Goal: Task Accomplishment & Management: Manage account settings

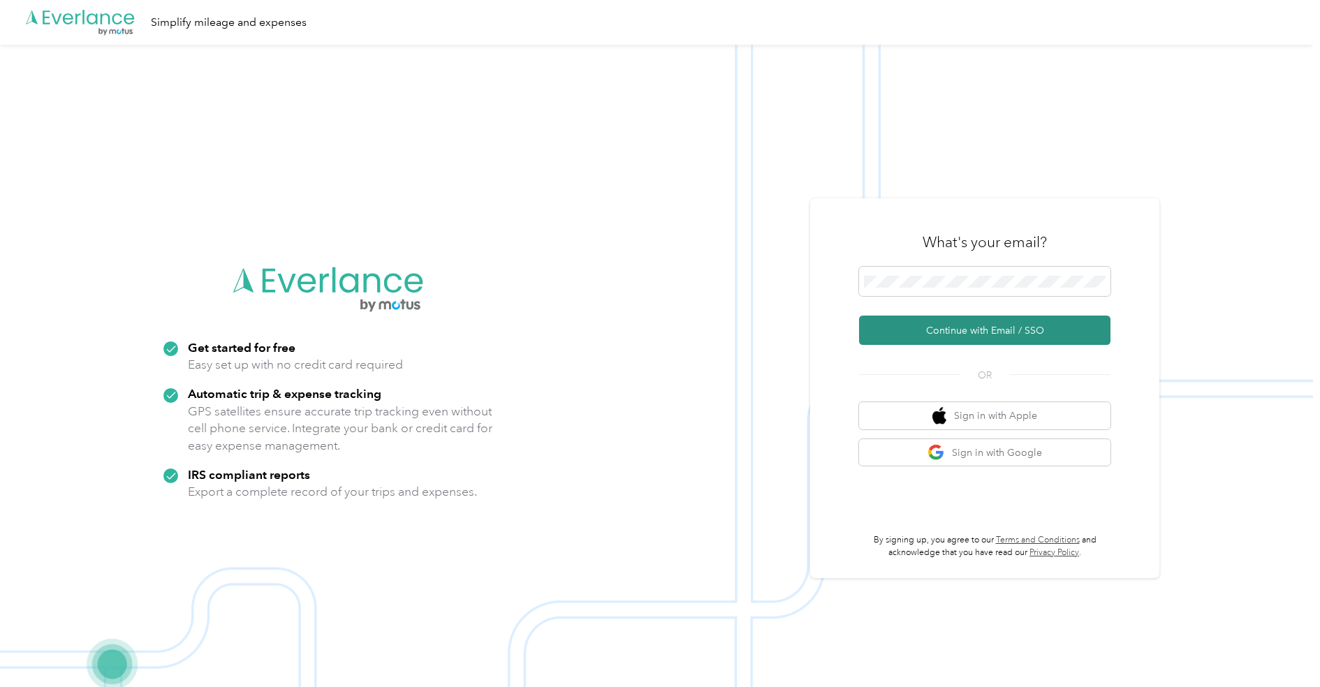
click at [998, 327] on button "Continue with Email / SSO" at bounding box center [984, 330] width 251 height 29
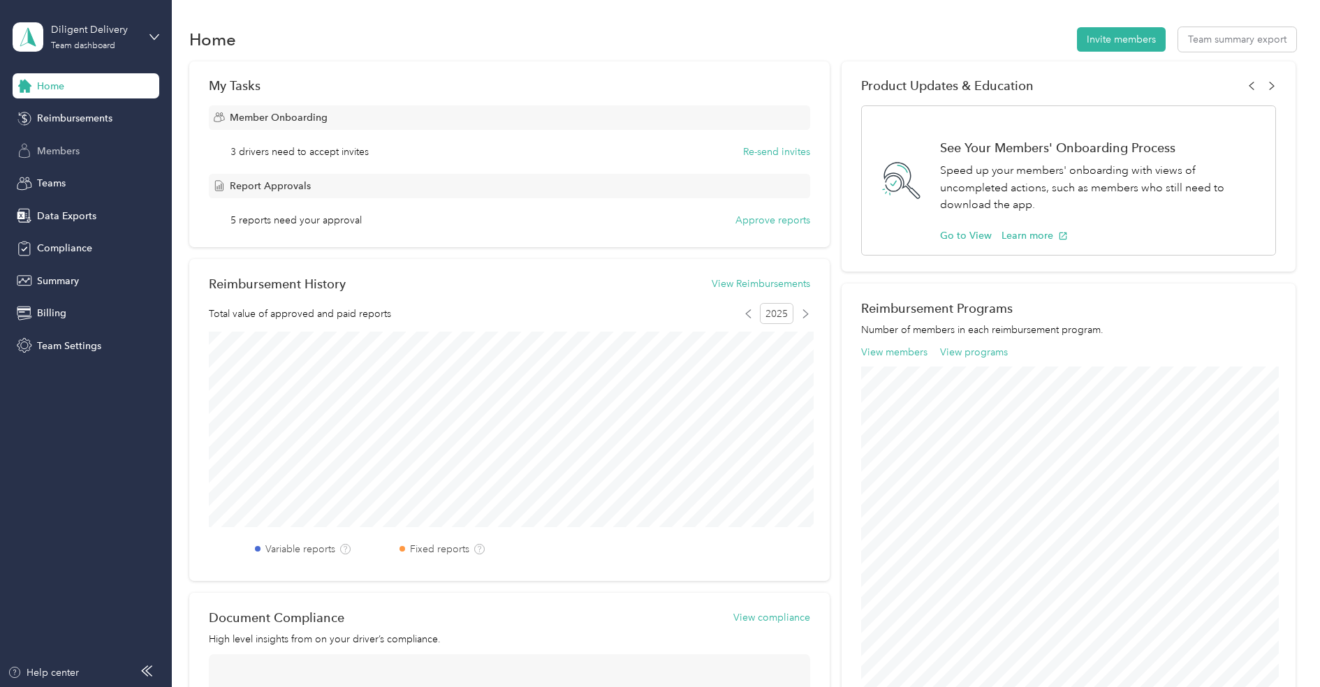
click at [55, 154] on span "Members" at bounding box center [58, 151] width 43 height 15
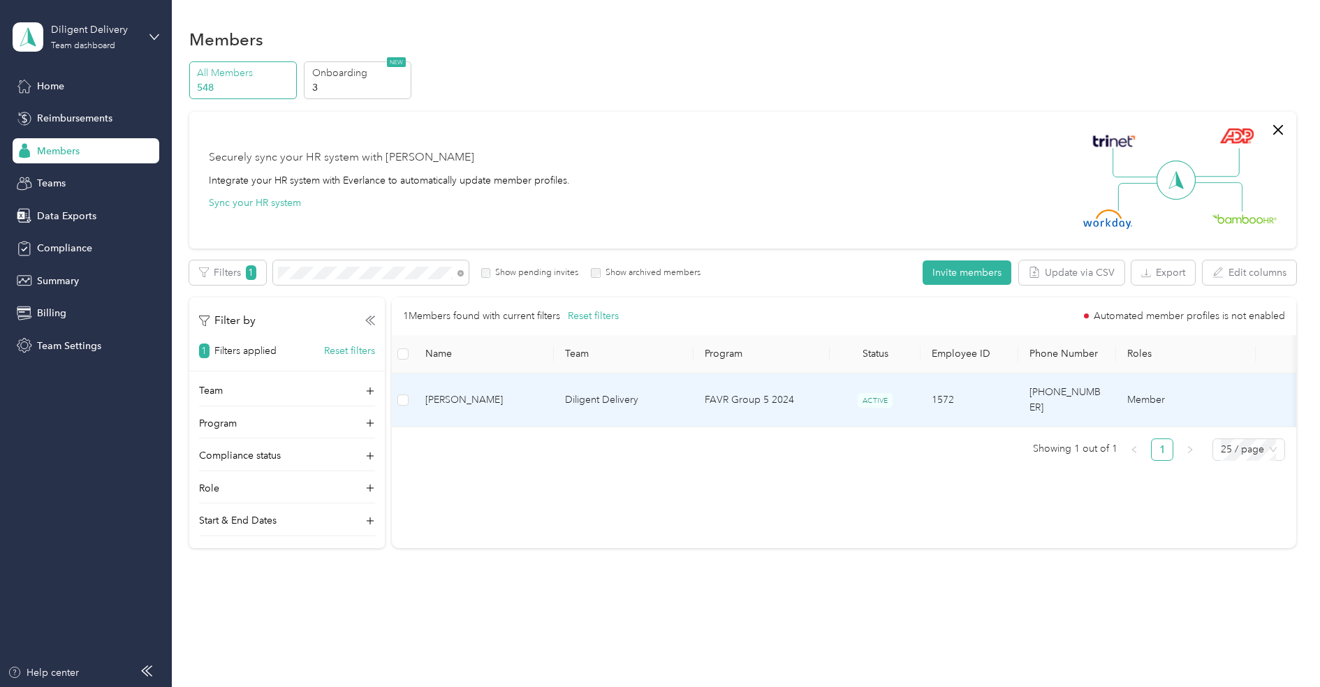
click at [566, 390] on td "Diligent Delivery" at bounding box center [624, 401] width 140 height 54
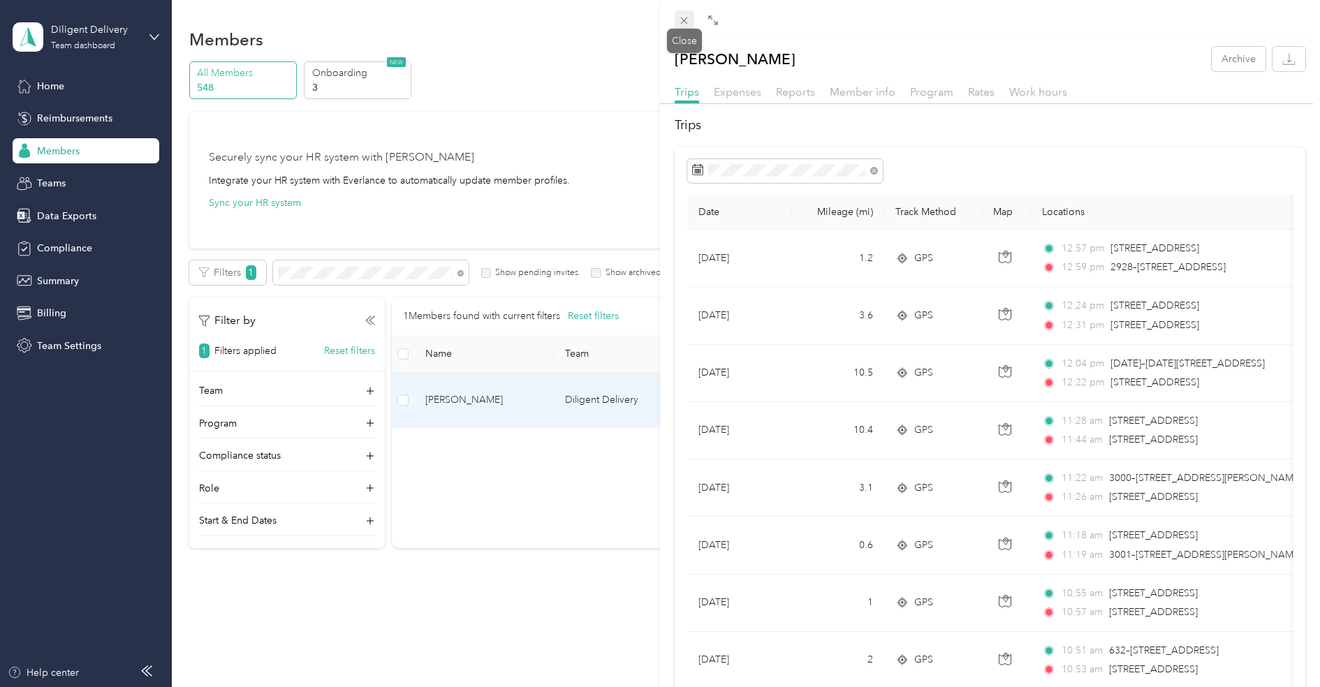
click at [679, 20] on icon at bounding box center [684, 21] width 12 height 12
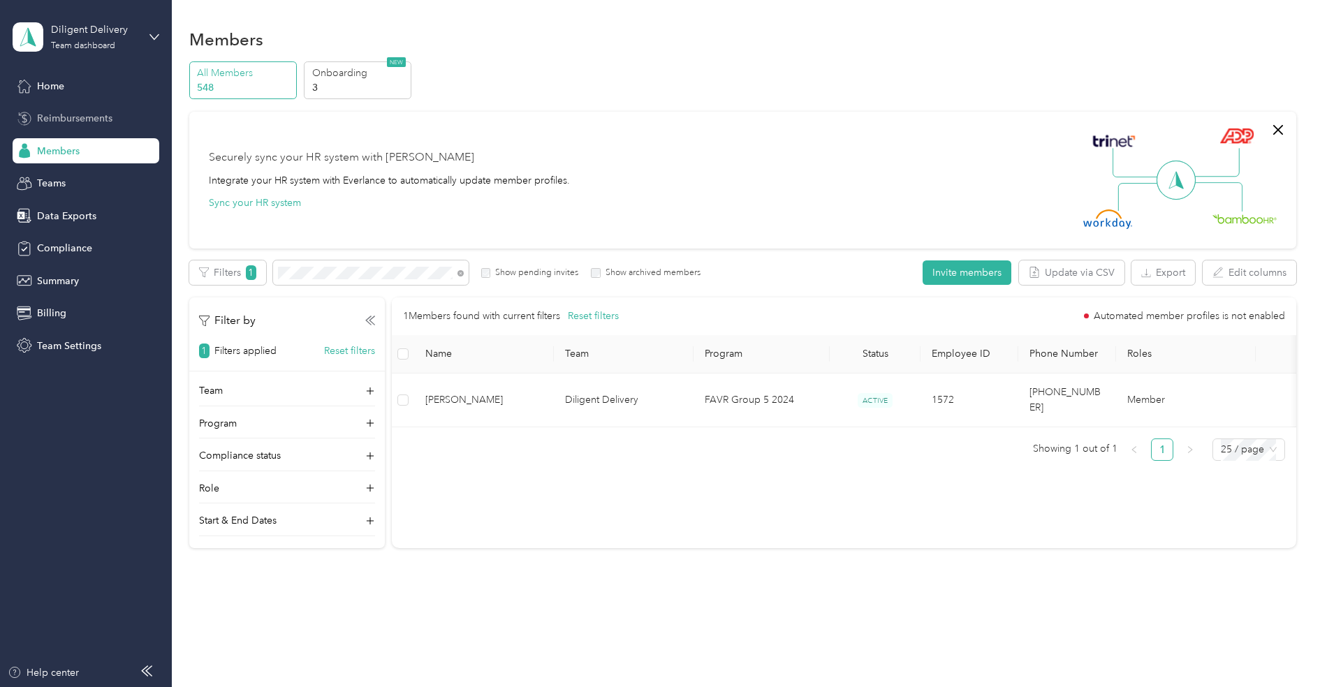
click at [31, 108] on div "Reimbursements" at bounding box center [86, 118] width 147 height 25
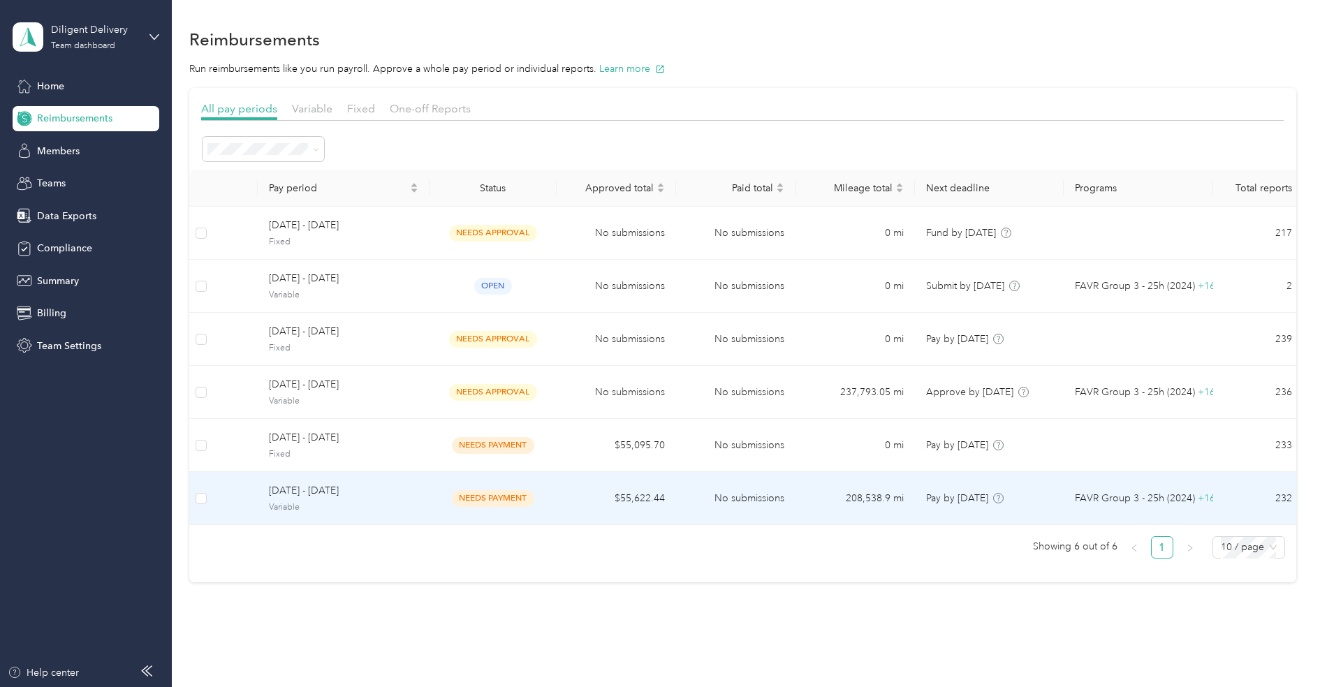
click at [341, 495] on span "[DATE] - [DATE]" at bounding box center [343, 490] width 149 height 15
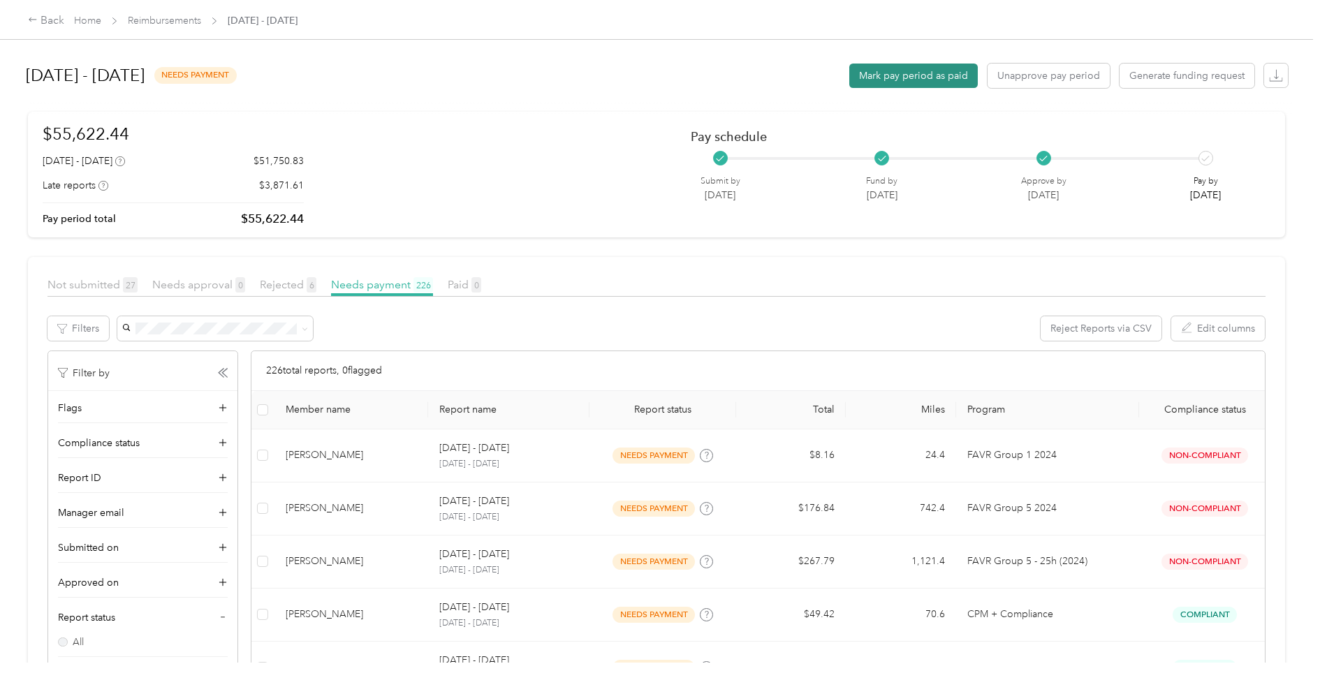
click at [919, 71] on button "Mark pay period as paid" at bounding box center [913, 76] width 128 height 24
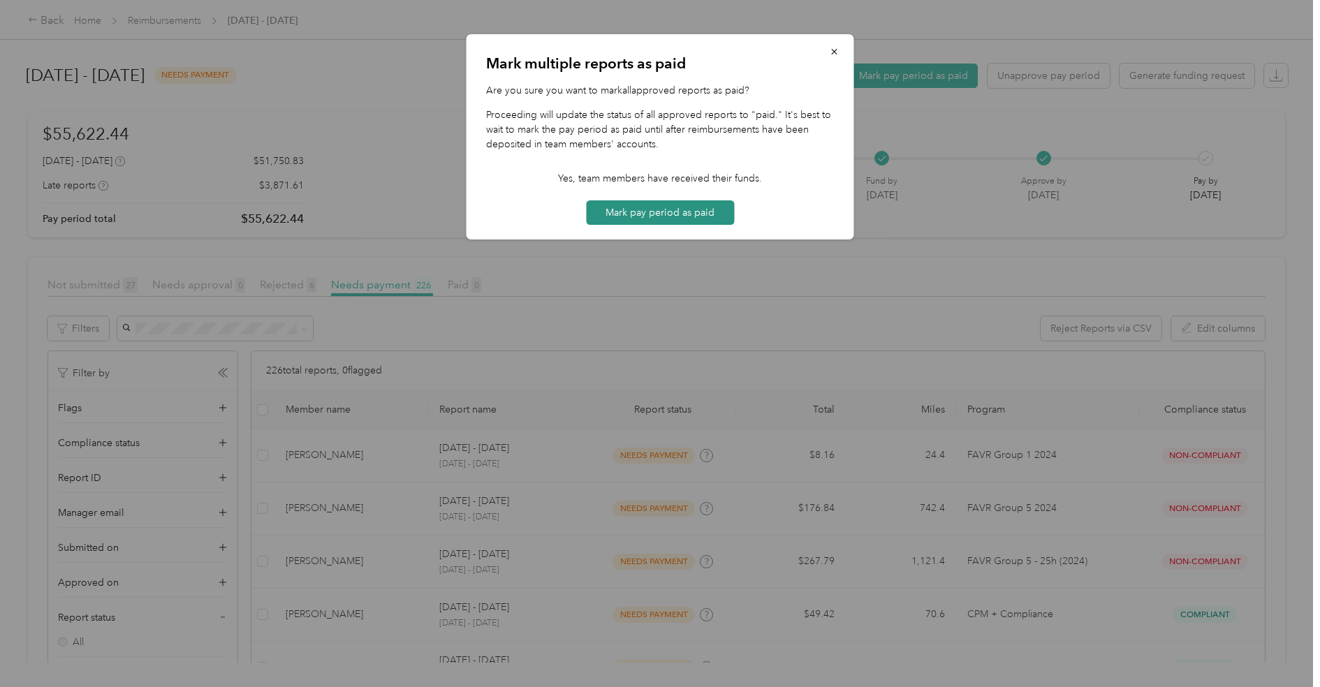
click at [702, 203] on button "Mark pay period as paid" at bounding box center [660, 212] width 148 height 24
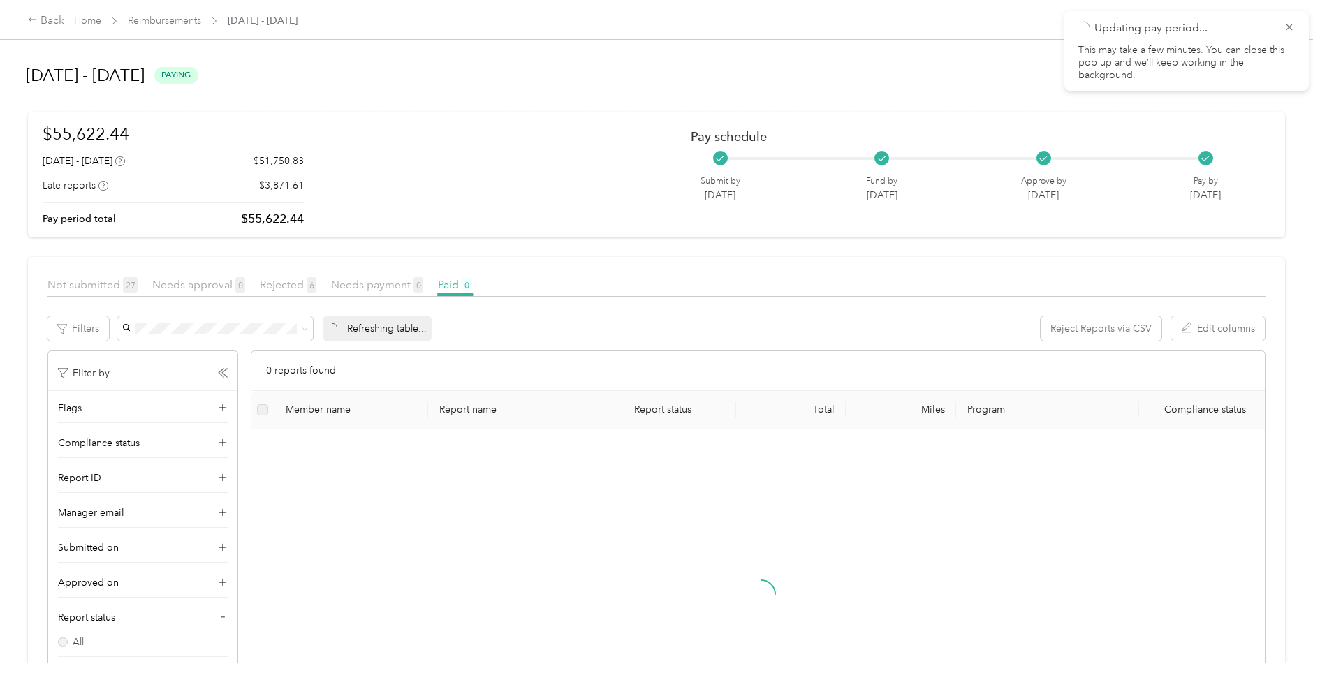
click at [231, 39] on div at bounding box center [660, 343] width 1320 height 687
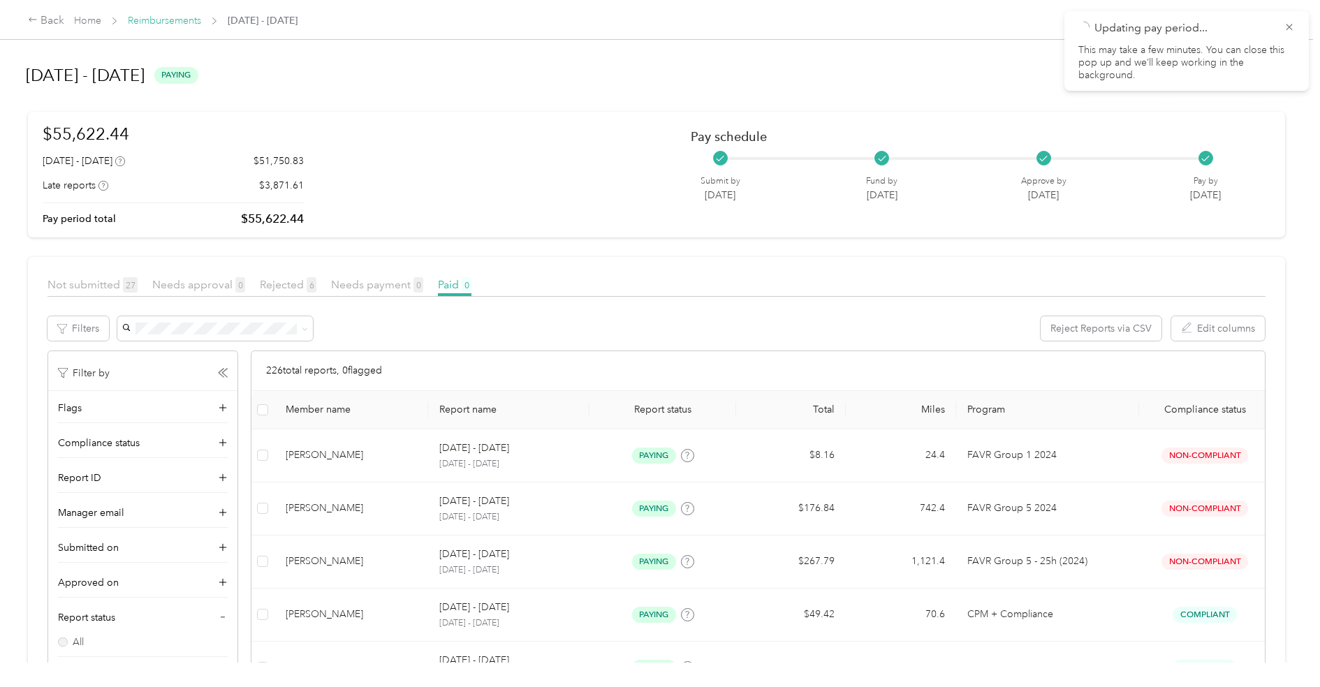
click at [190, 25] on link "Reimbursements" at bounding box center [164, 21] width 73 height 12
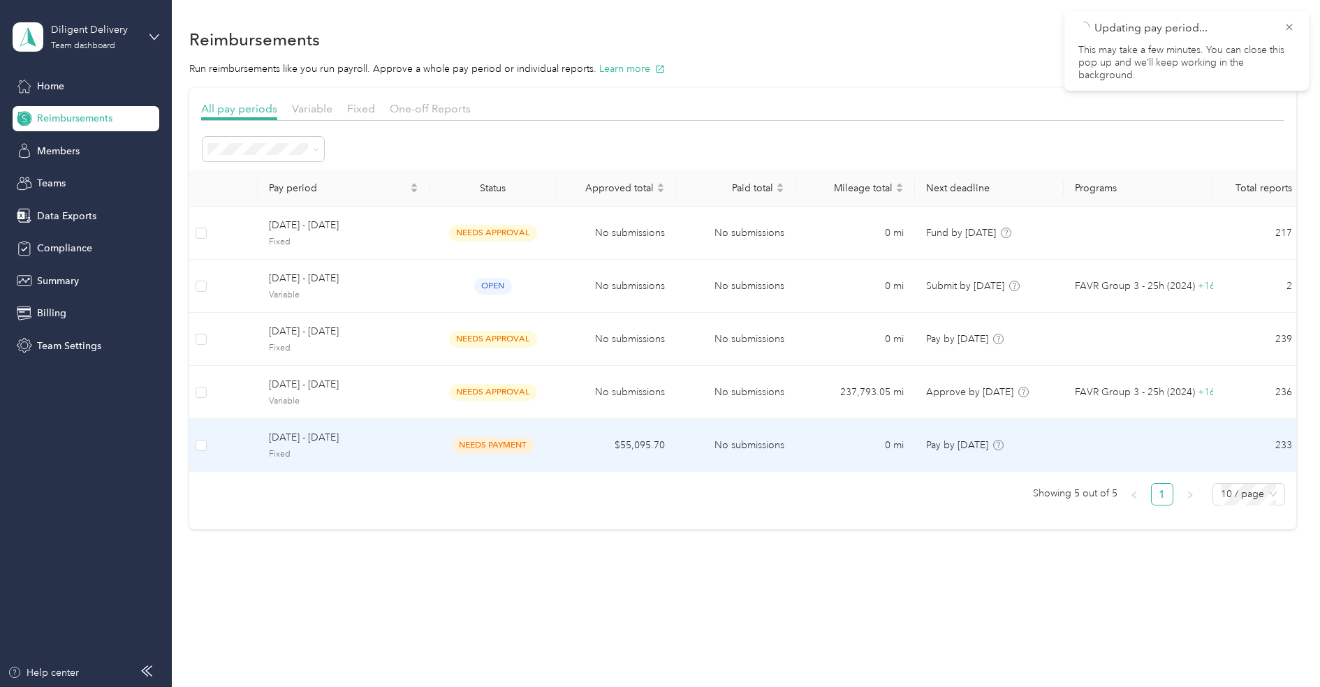
click at [367, 436] on span "[DATE] - [DATE]" at bounding box center [343, 437] width 149 height 15
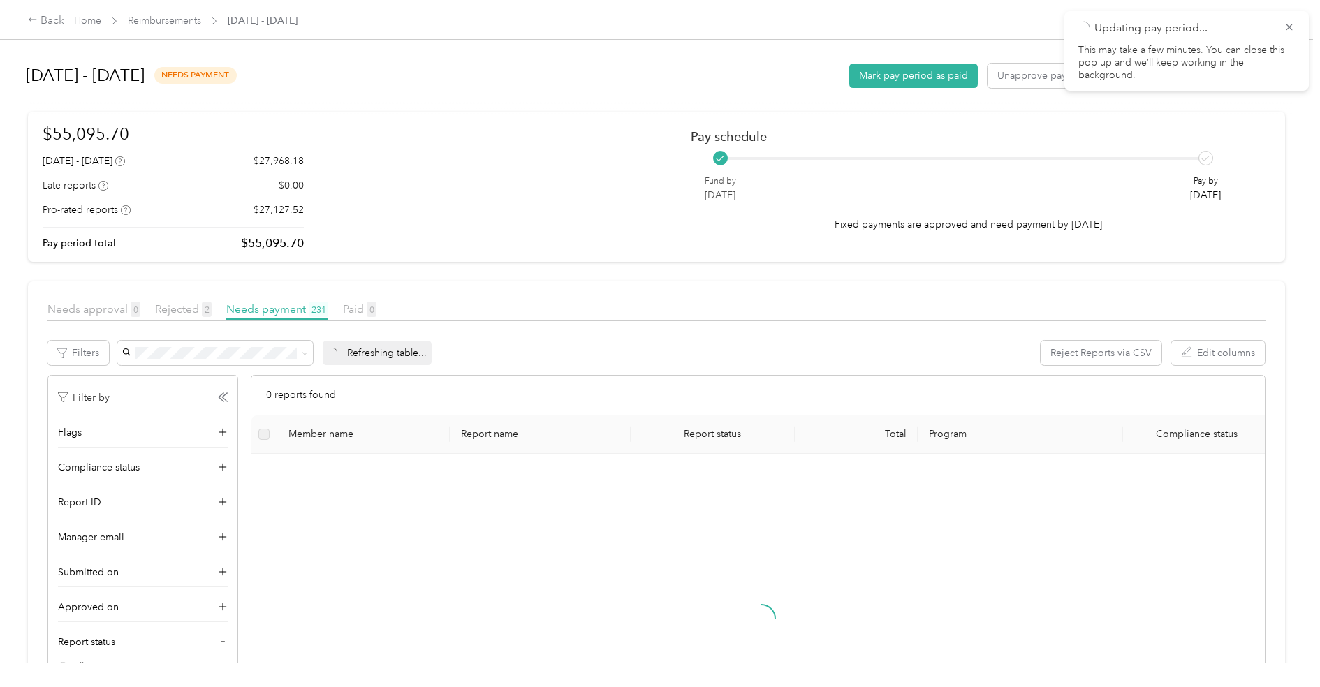
click at [941, 89] on div "[DATE] - [DATE] needs payment Mark pay period as paid Unapprove pay period Gene…" at bounding box center [657, 75] width 1262 height 53
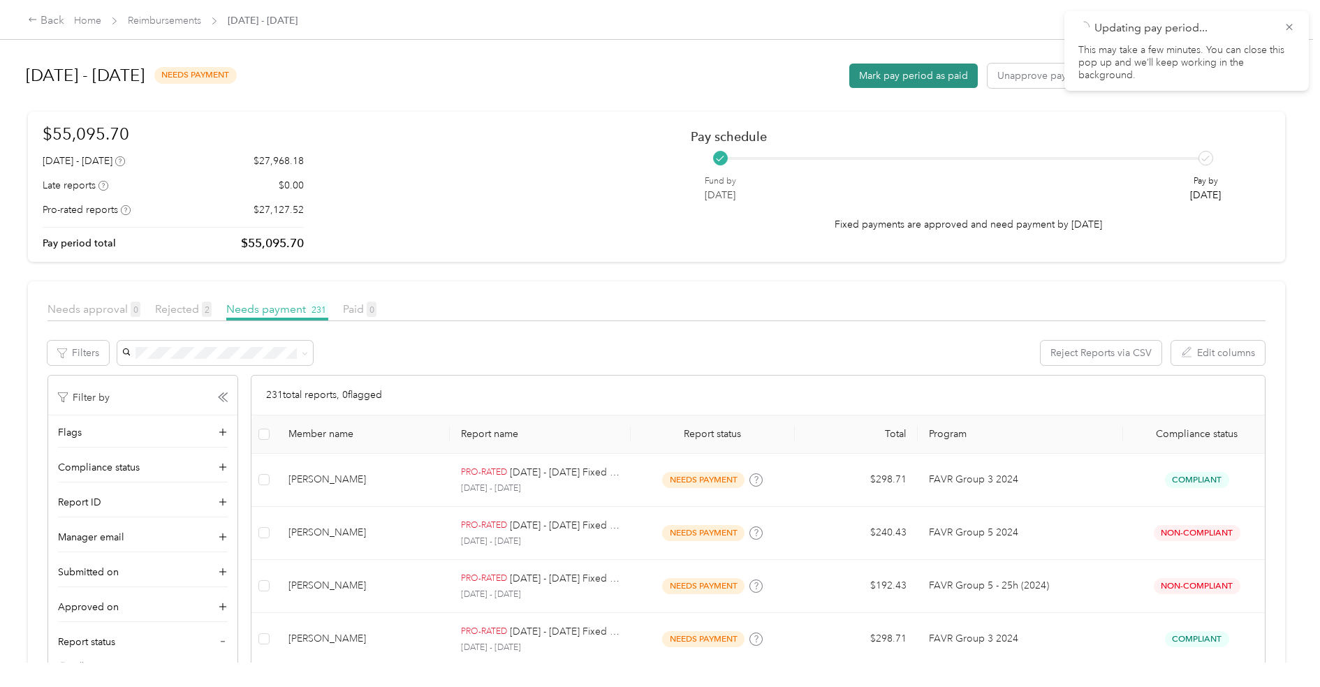
click at [941, 79] on button "Mark pay period as paid" at bounding box center [913, 76] width 128 height 24
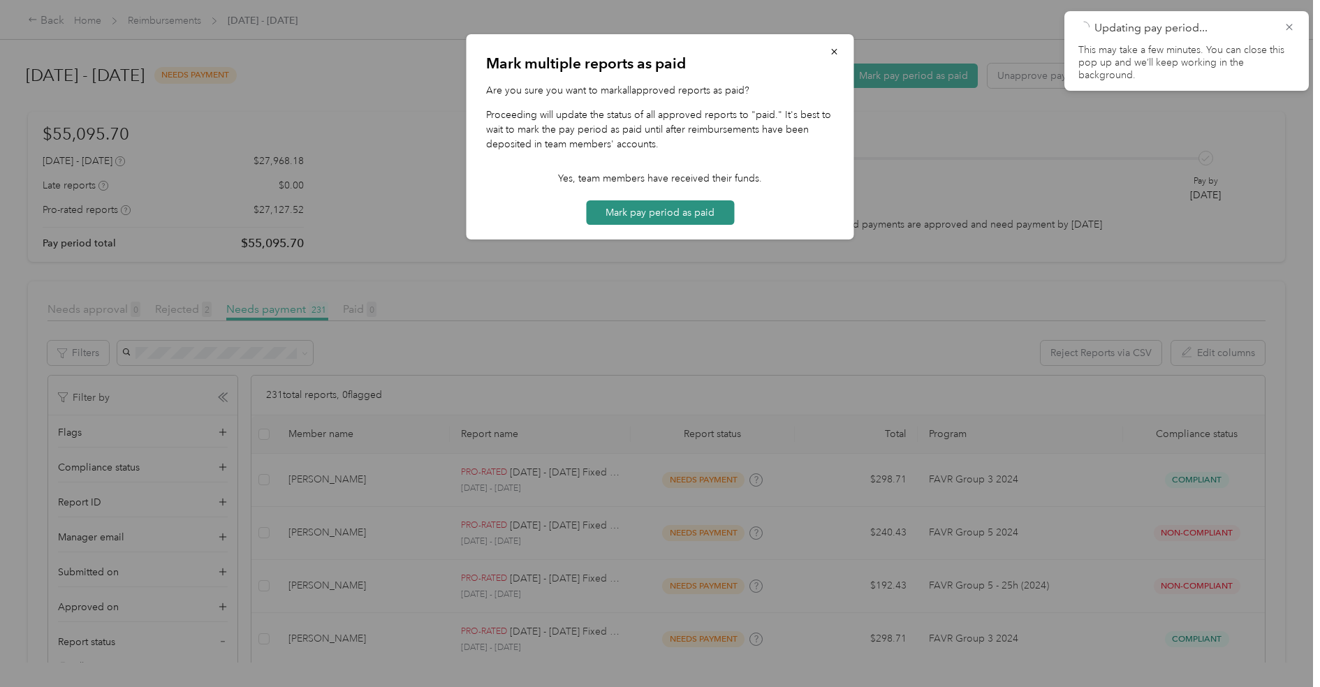
click at [623, 212] on button "Mark pay period as paid" at bounding box center [660, 212] width 148 height 24
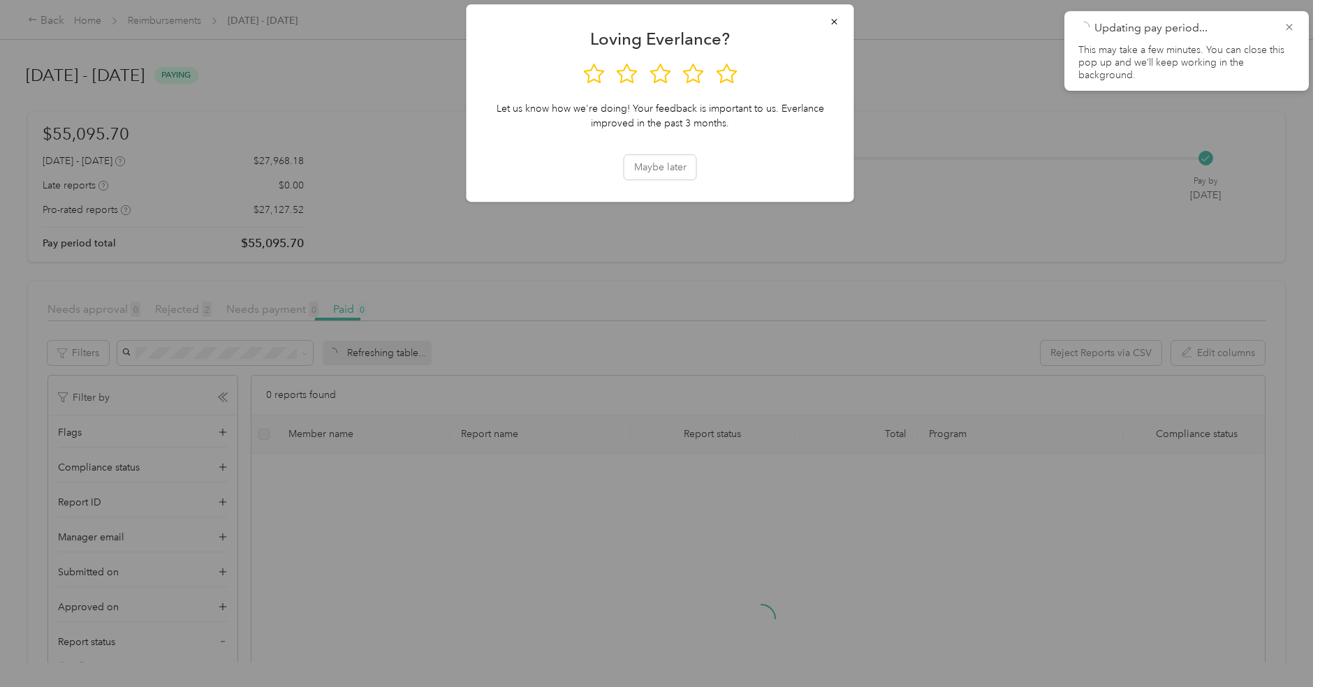
click at [316, 76] on div at bounding box center [660, 343] width 1320 height 687
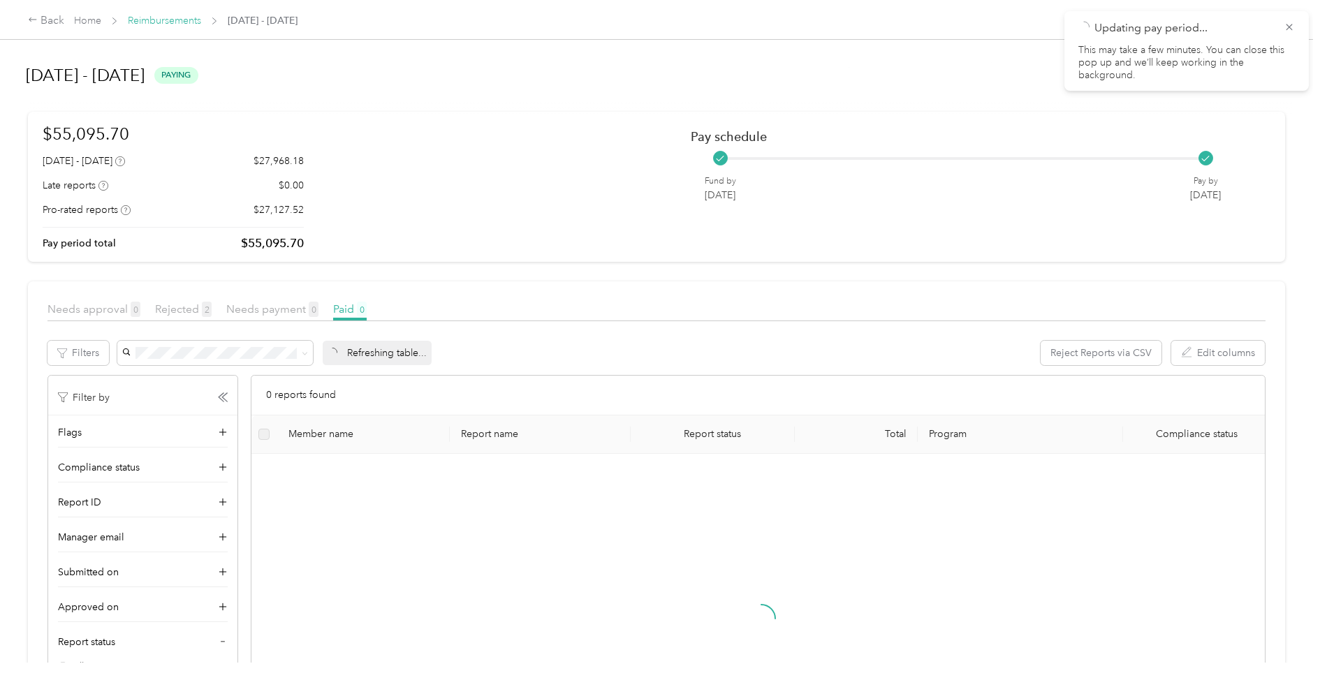
click at [177, 18] on link "Reimbursements" at bounding box center [164, 21] width 73 height 12
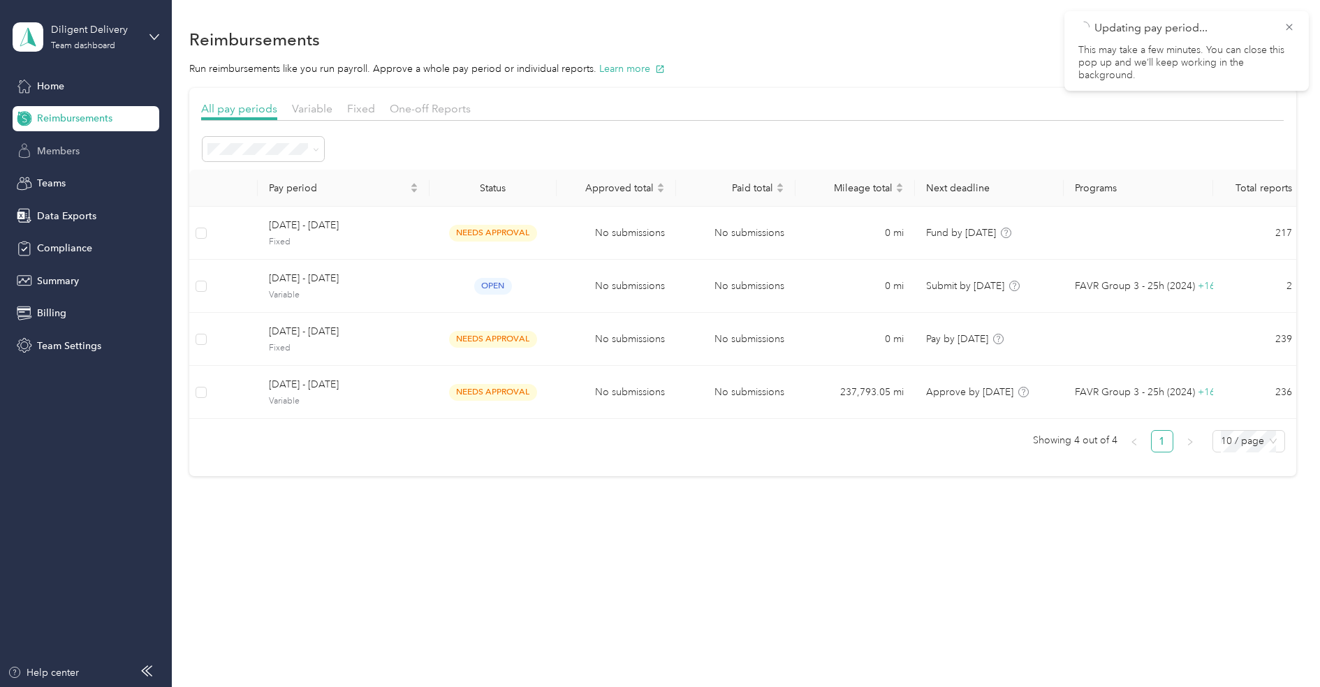
click at [73, 163] on div "Members" at bounding box center [86, 150] width 147 height 25
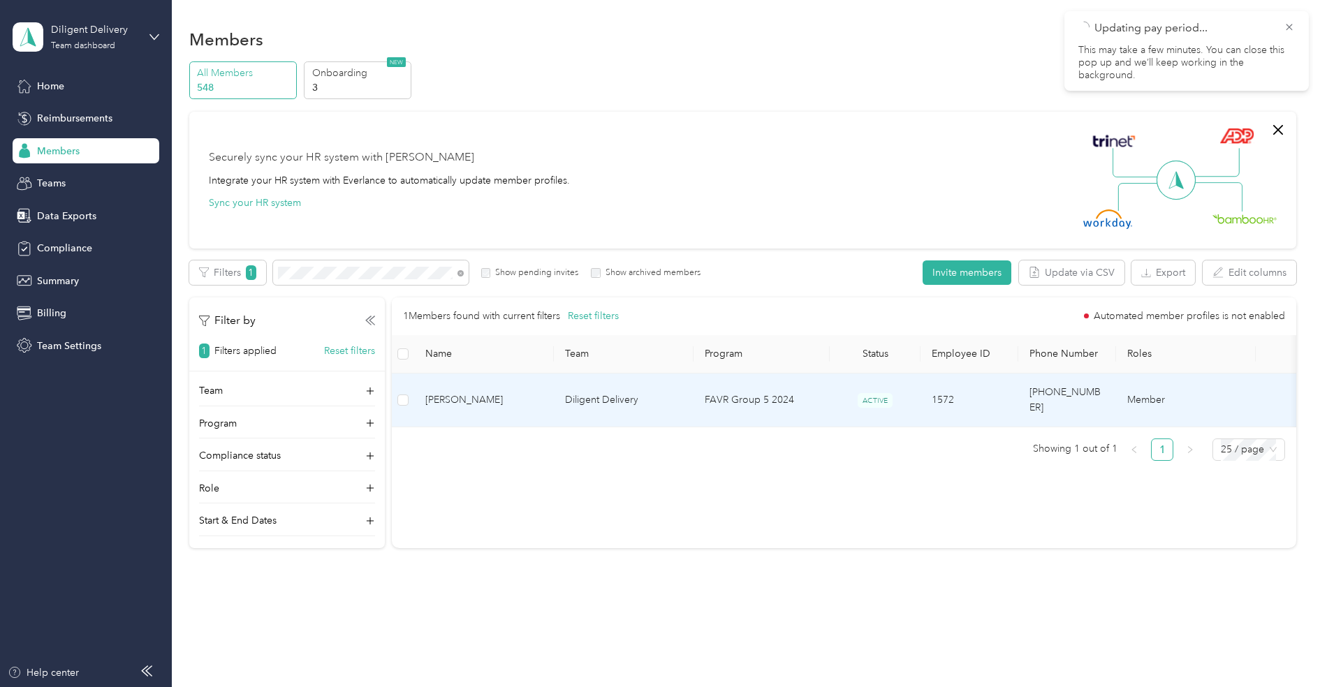
click at [510, 395] on span "[PERSON_NAME]" at bounding box center [483, 399] width 117 height 15
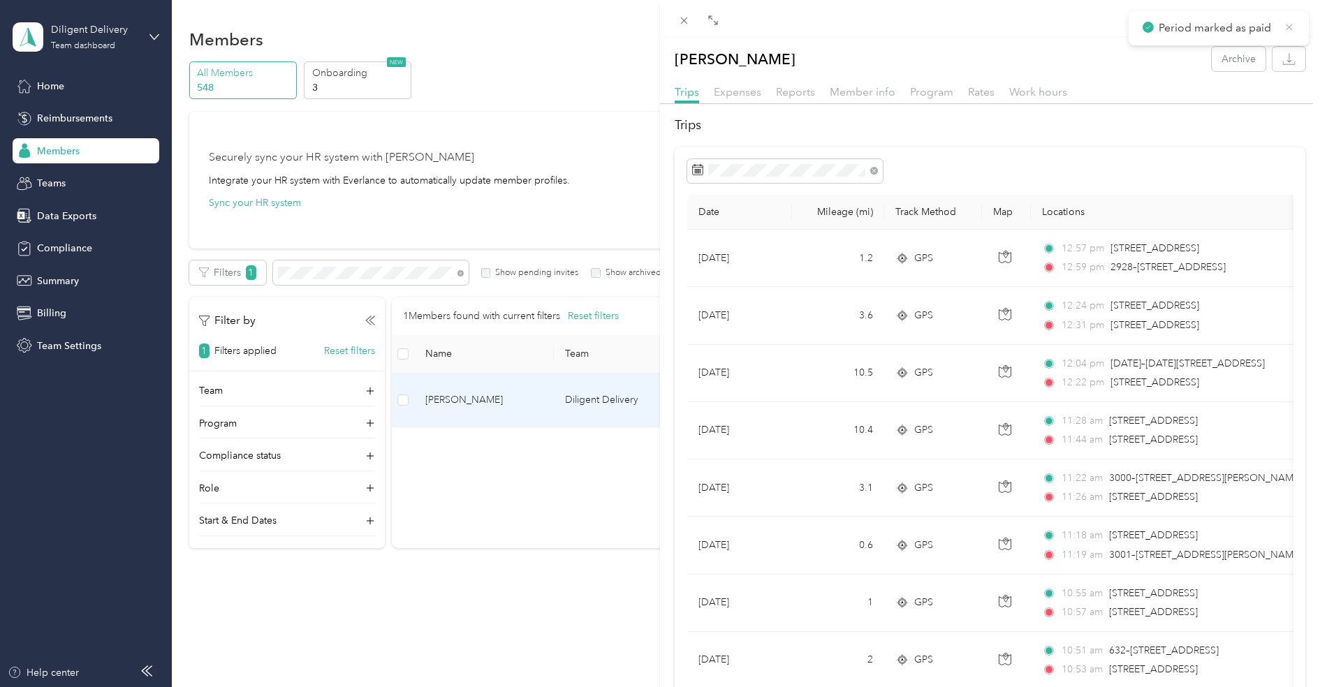
click at [1292, 29] on icon at bounding box center [1289, 27] width 11 height 13
click at [794, 94] on span "Reports" at bounding box center [795, 91] width 39 height 13
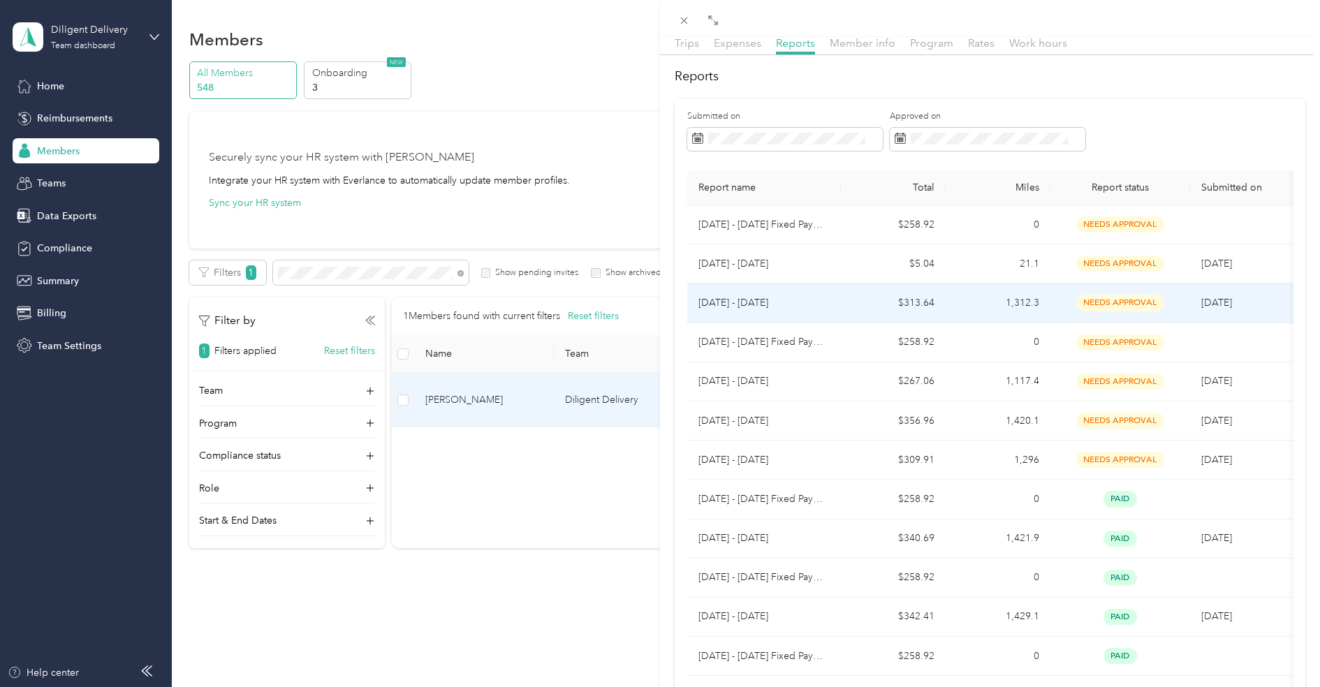
scroll to position [646, 0]
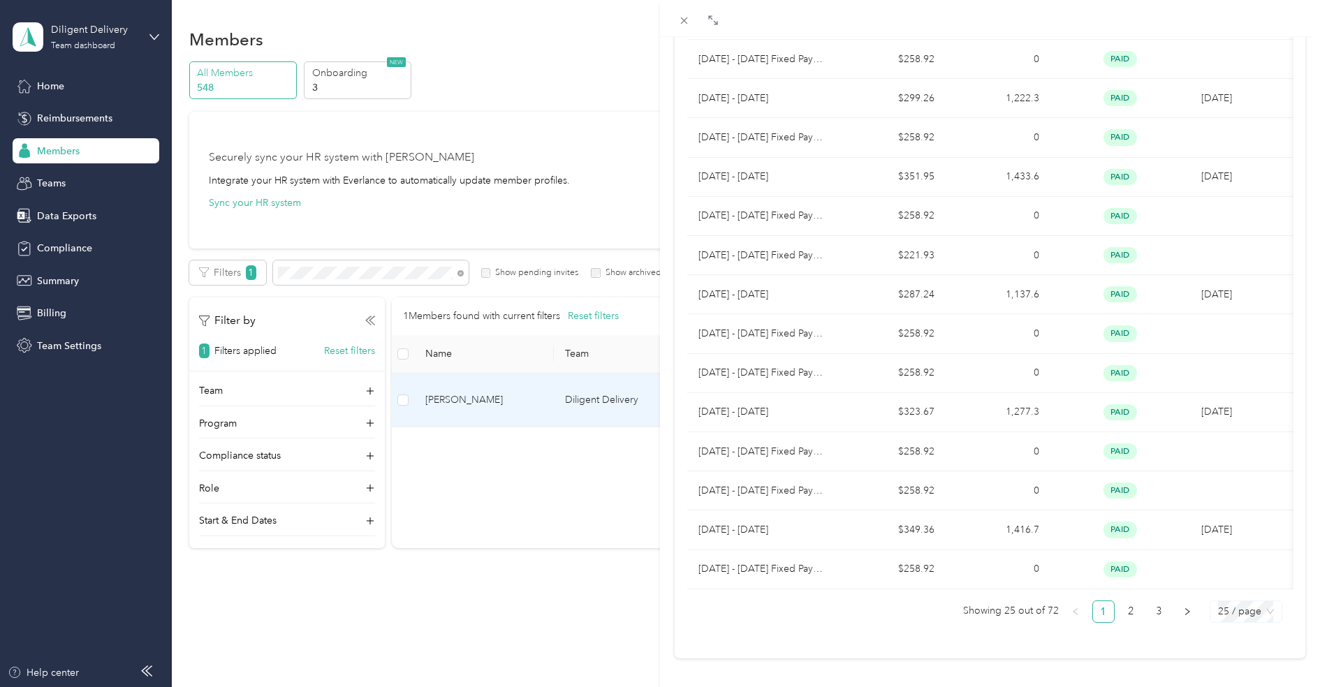
click at [1244, 603] on span "25 / page" at bounding box center [1246, 611] width 56 height 21
click at [1248, 576] on div "100 / page" at bounding box center [1245, 583] width 49 height 15
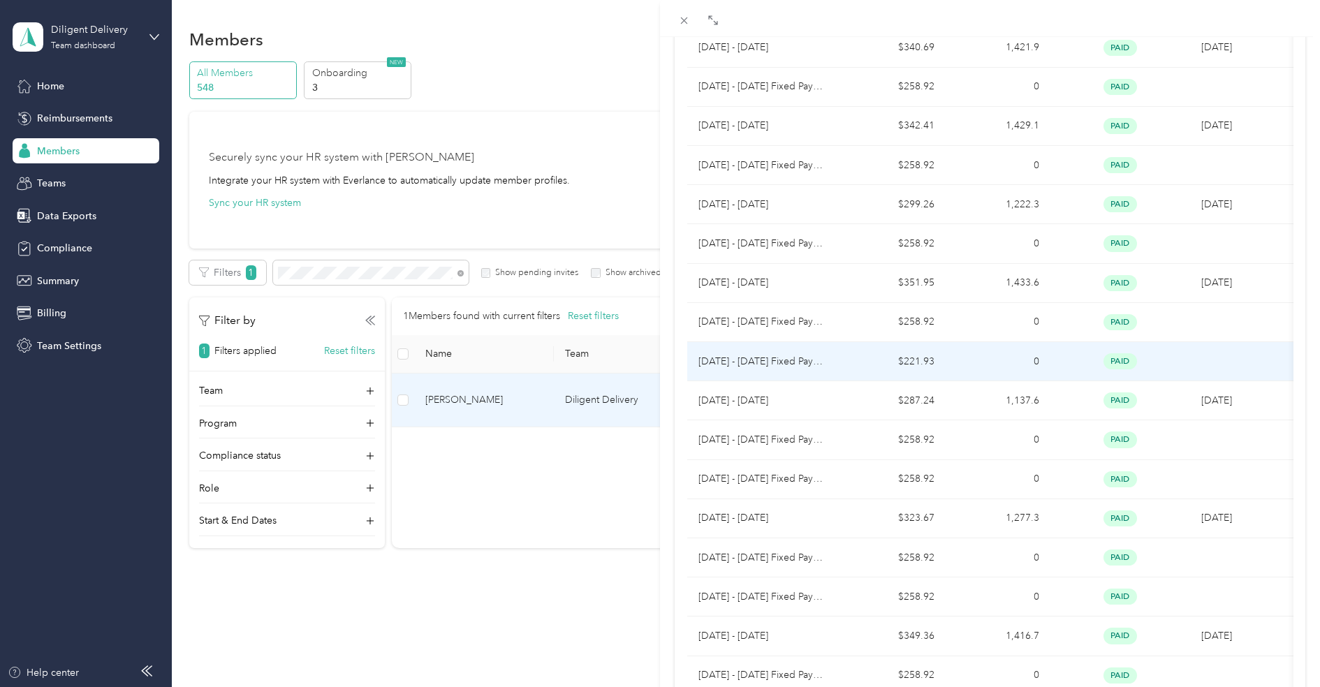
scroll to position [557, 0]
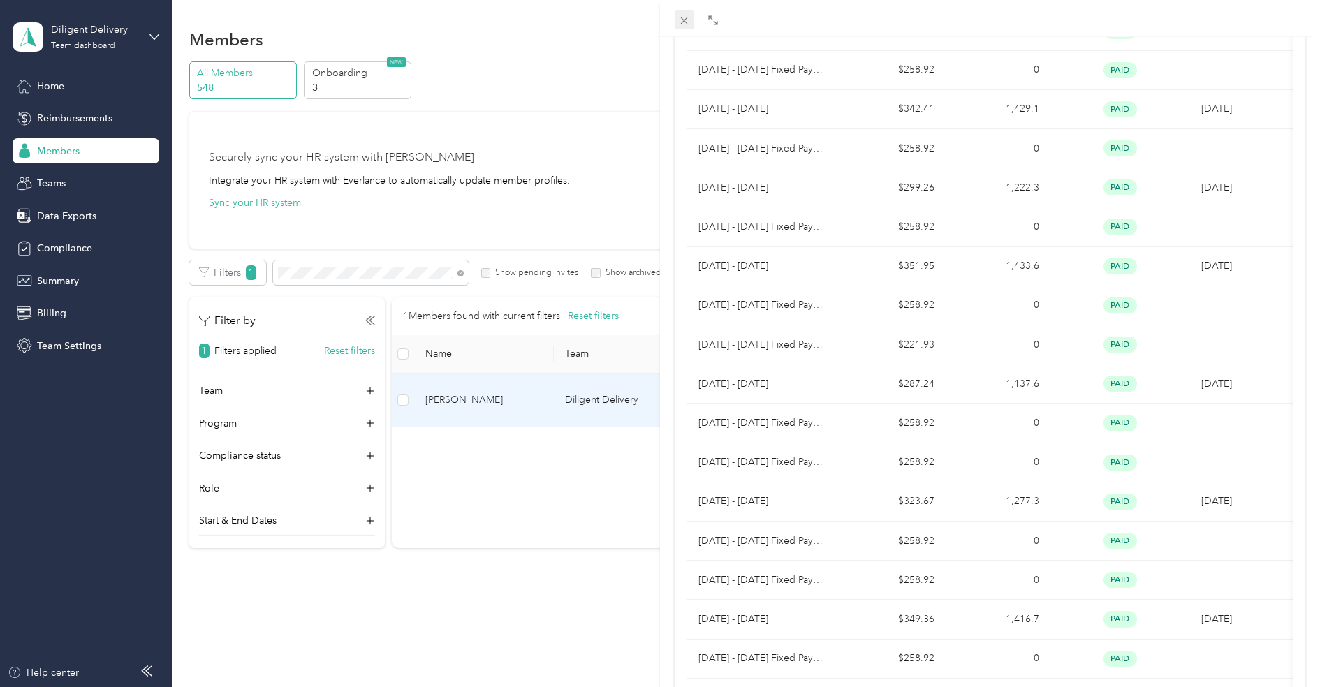
click at [691, 17] on span at bounding box center [685, 20] width 20 height 20
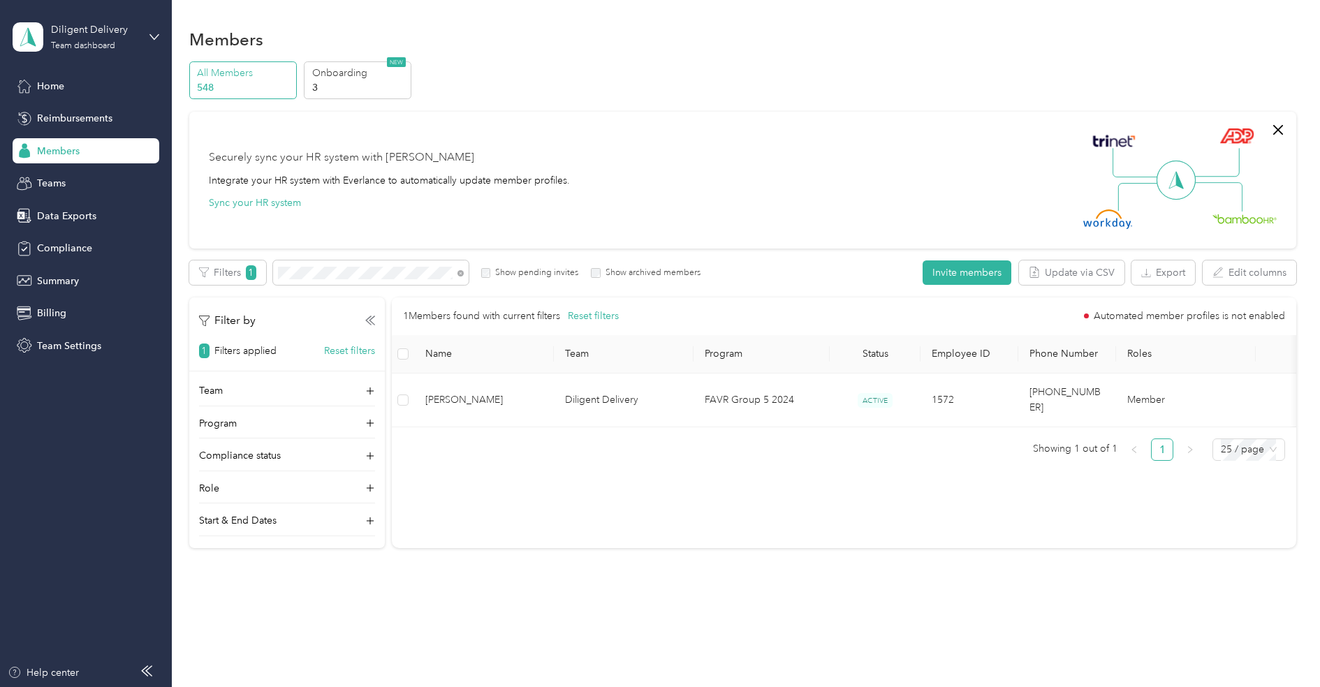
scroll to position [7, 0]
click at [67, 119] on span "Reimbursements" at bounding box center [74, 118] width 75 height 15
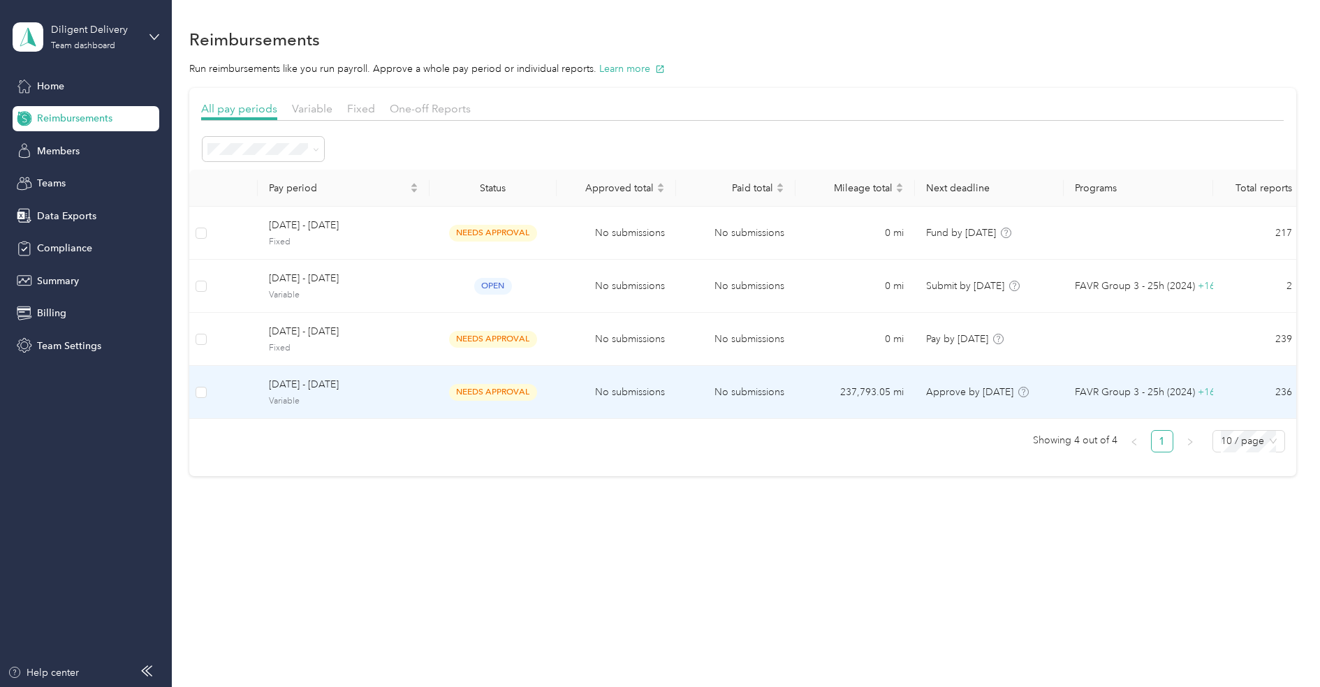
click at [385, 387] on span "[DATE] - [DATE]" at bounding box center [343, 384] width 149 height 15
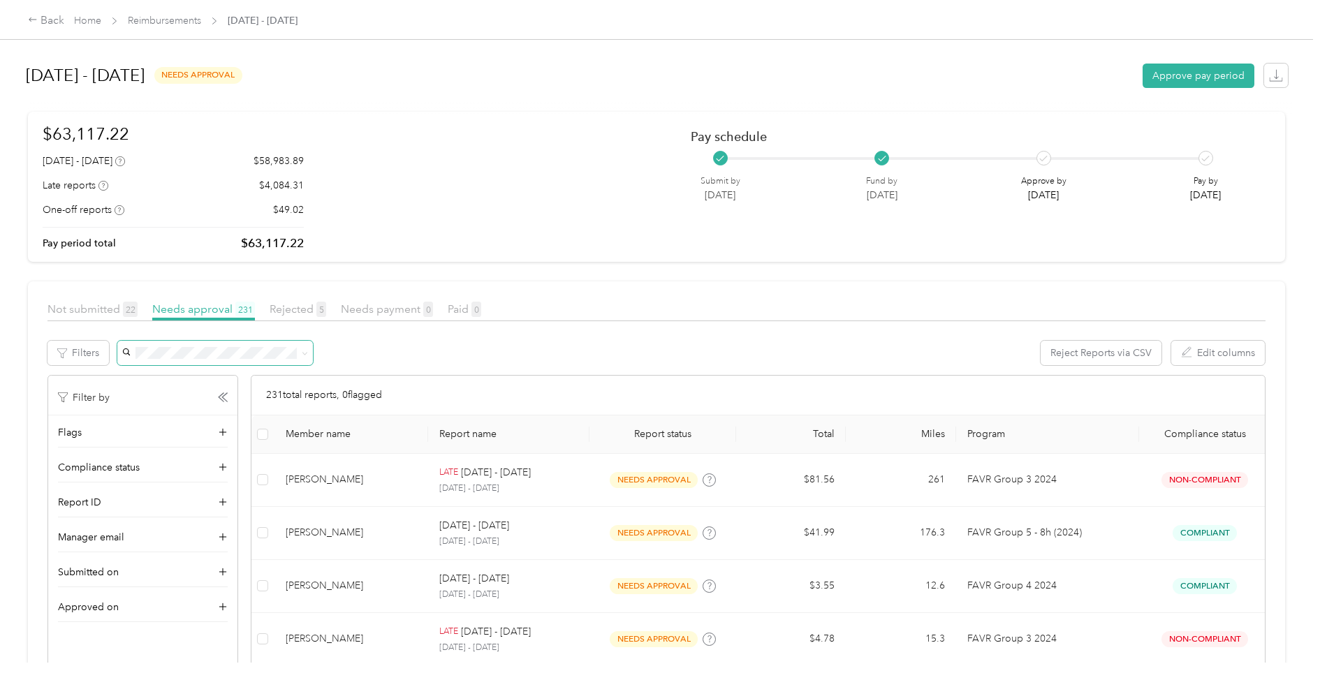
click at [253, 363] on span at bounding box center [215, 353] width 196 height 24
click at [243, 361] on span at bounding box center [215, 353] width 196 height 24
click at [239, 344] on span at bounding box center [215, 353] width 196 height 24
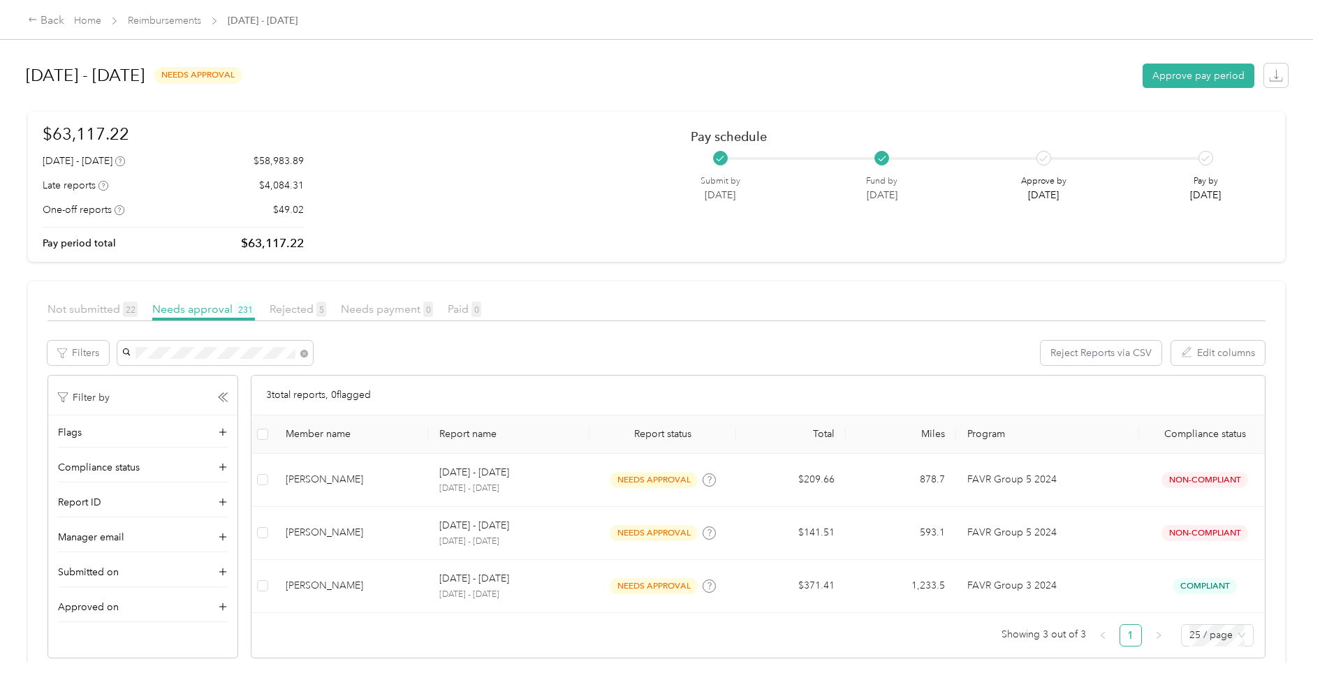
click at [209, 367] on li "[PERSON_NAME]" at bounding box center [215, 378] width 196 height 24
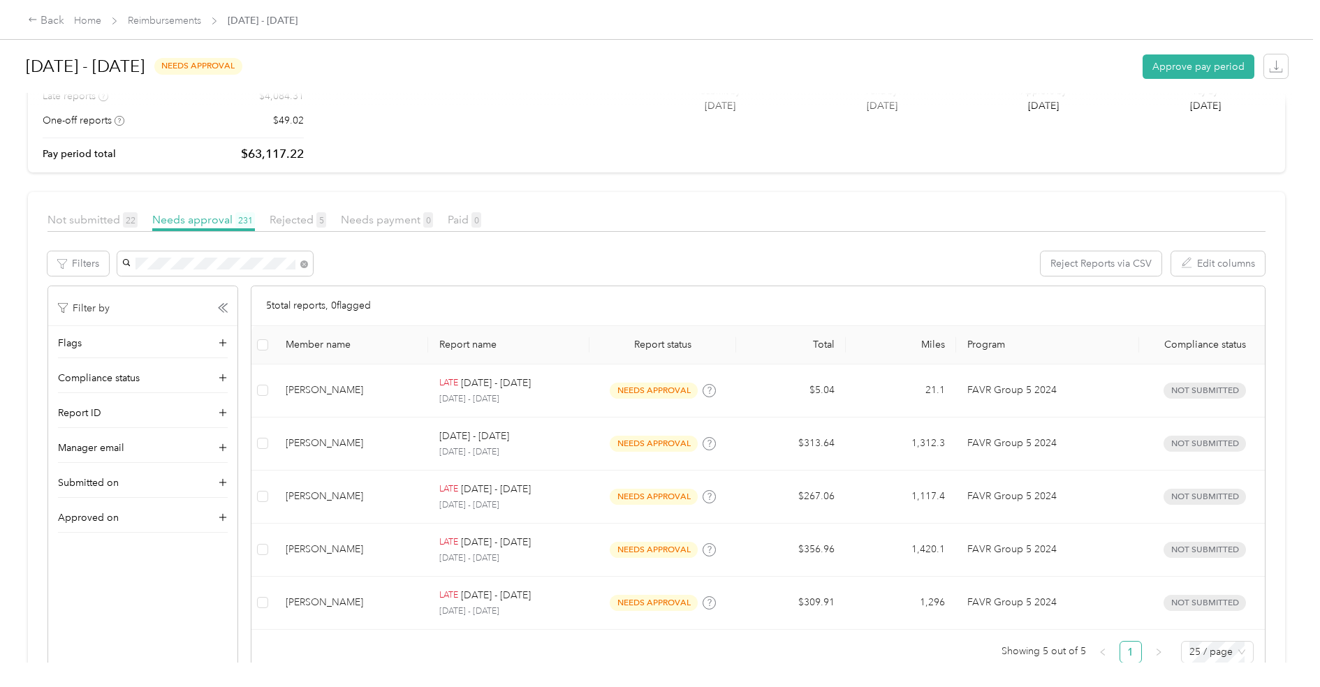
scroll to position [102, 0]
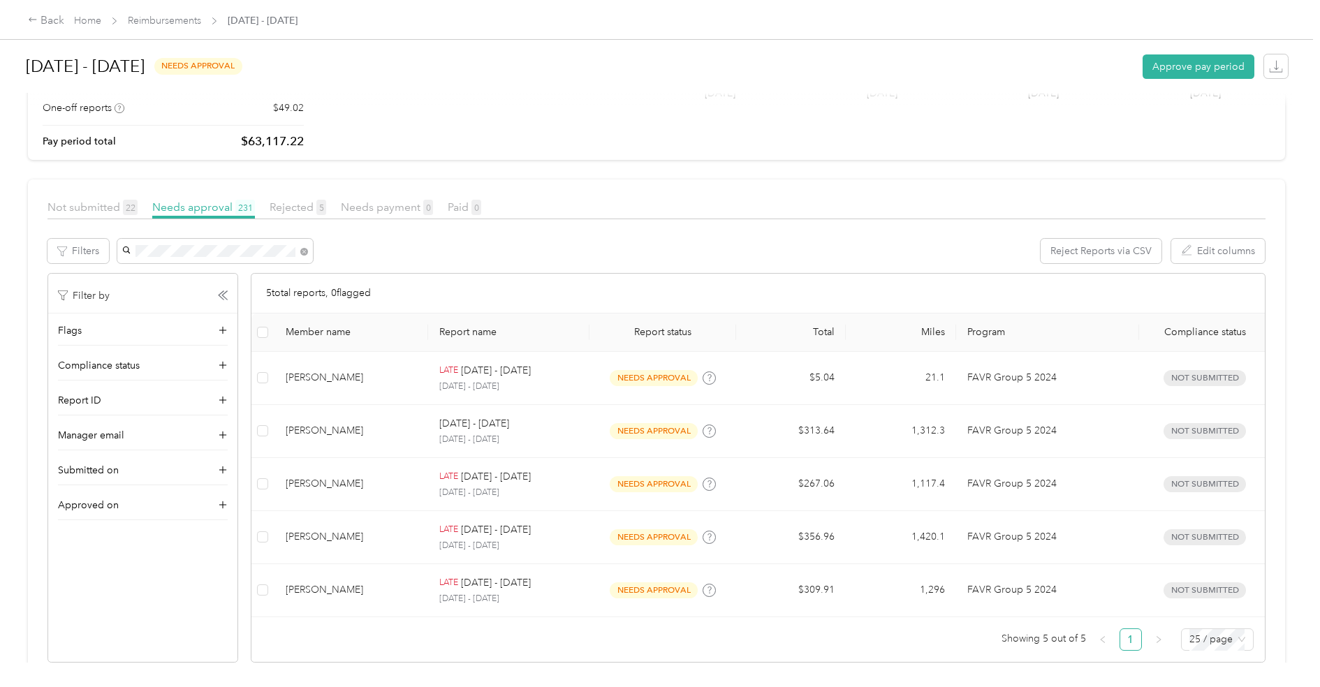
click at [297, 196] on article "Not submitted 22 Needs approval 231 Rejected 5 Needs payment 0 Paid 0 Filters R…" at bounding box center [656, 430] width 1257 height 503
click at [296, 206] on span "Rejected 5" at bounding box center [298, 206] width 57 height 13
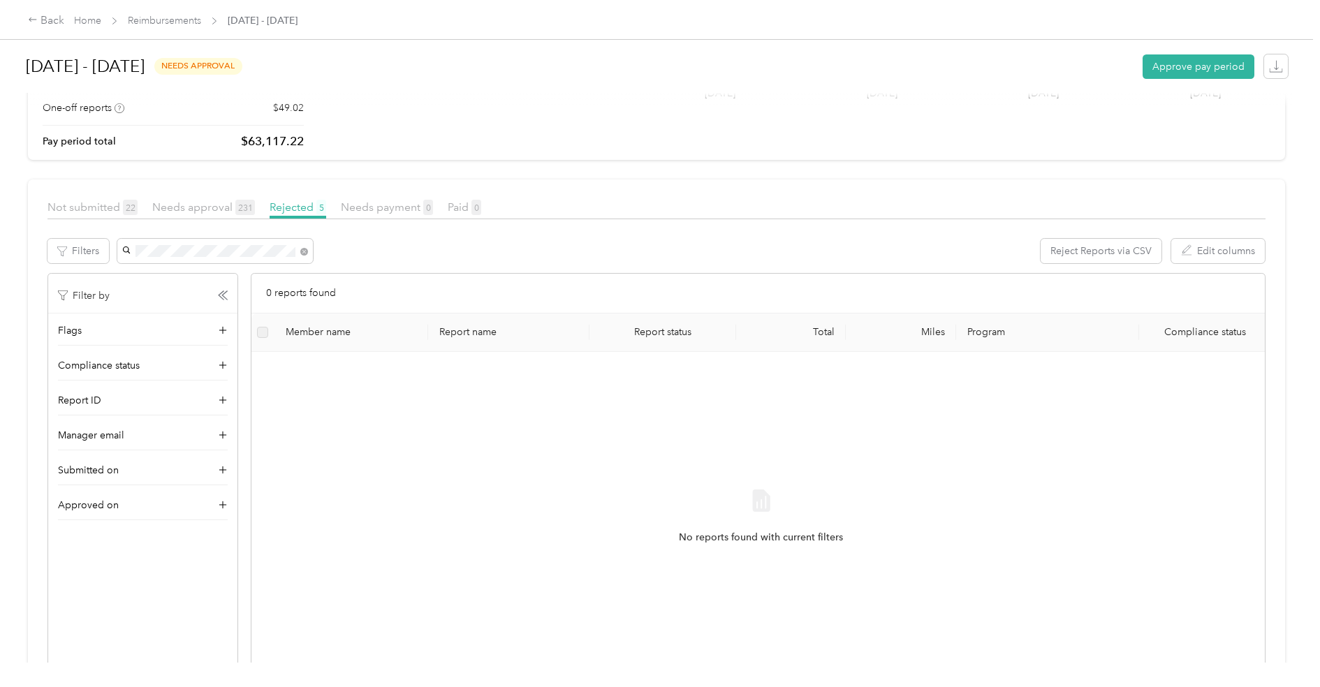
click at [222, 218] on div "Not submitted 22 Needs approval 231 Rejected 5 Needs payment 0 Paid 0" at bounding box center [656, 213] width 1218 height 28
click at [222, 211] on span "Needs approval 231" at bounding box center [203, 206] width 103 height 13
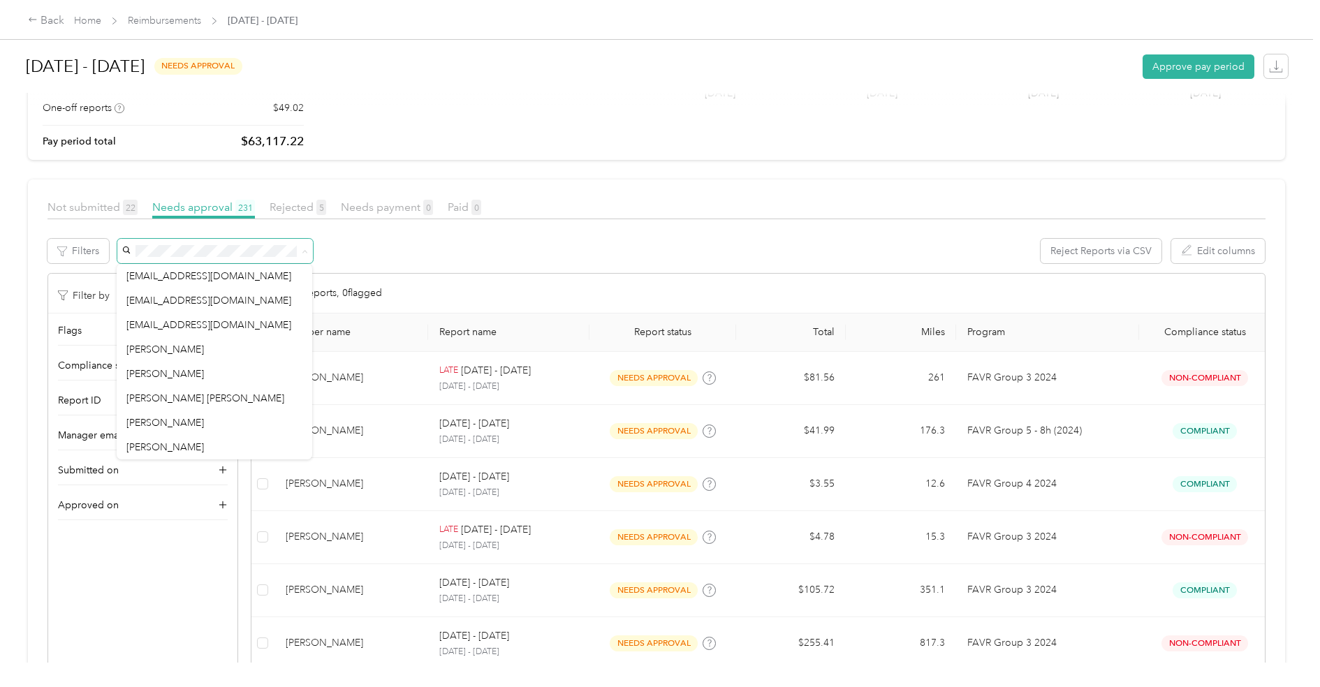
click at [531, 276] on div "231 total reports, 0 flagged" at bounding box center [757, 294] width 1013 height 40
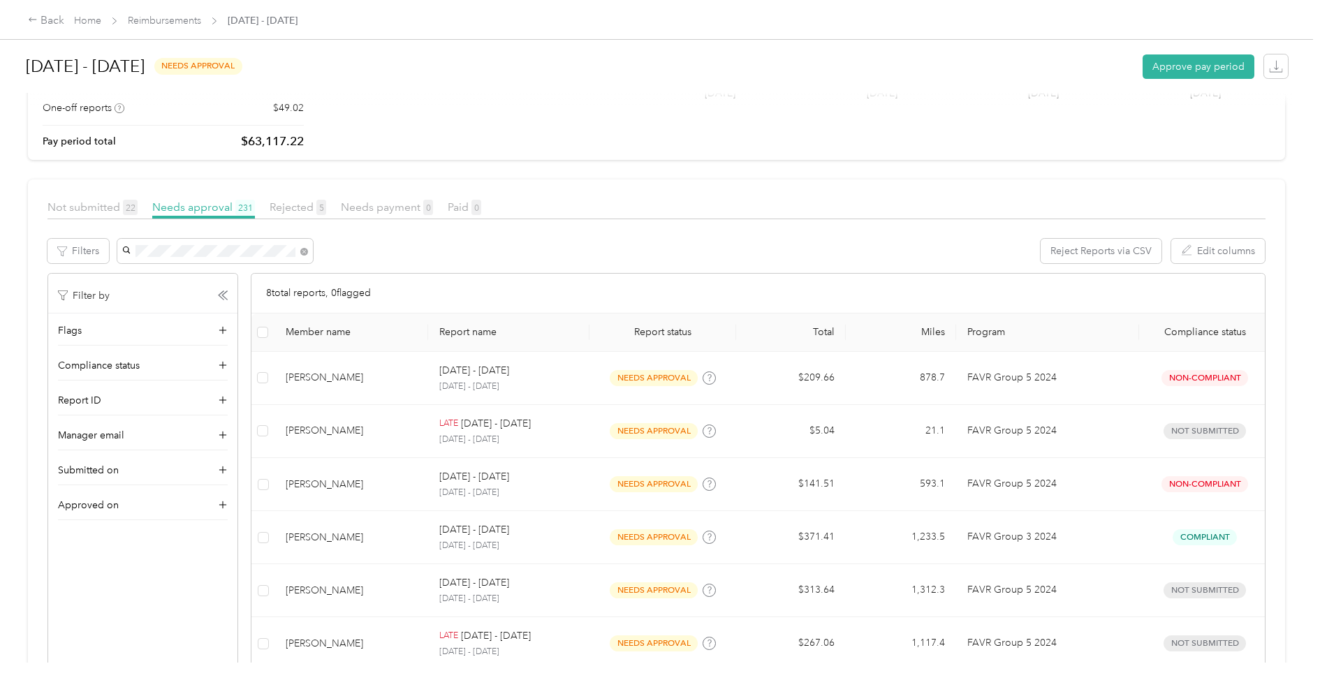
click at [156, 270] on span "[PERSON_NAME]" at bounding box center [165, 276] width 78 height 12
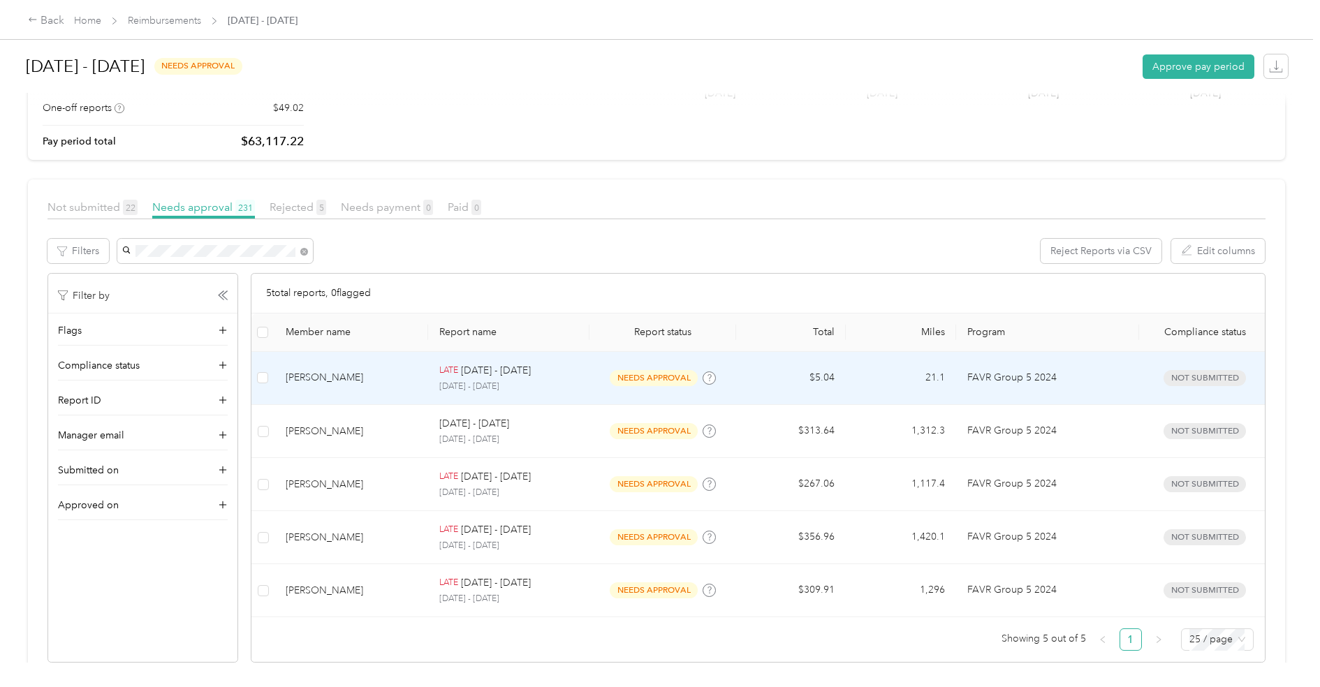
click at [367, 382] on div "[PERSON_NAME]" at bounding box center [351, 377] width 131 height 15
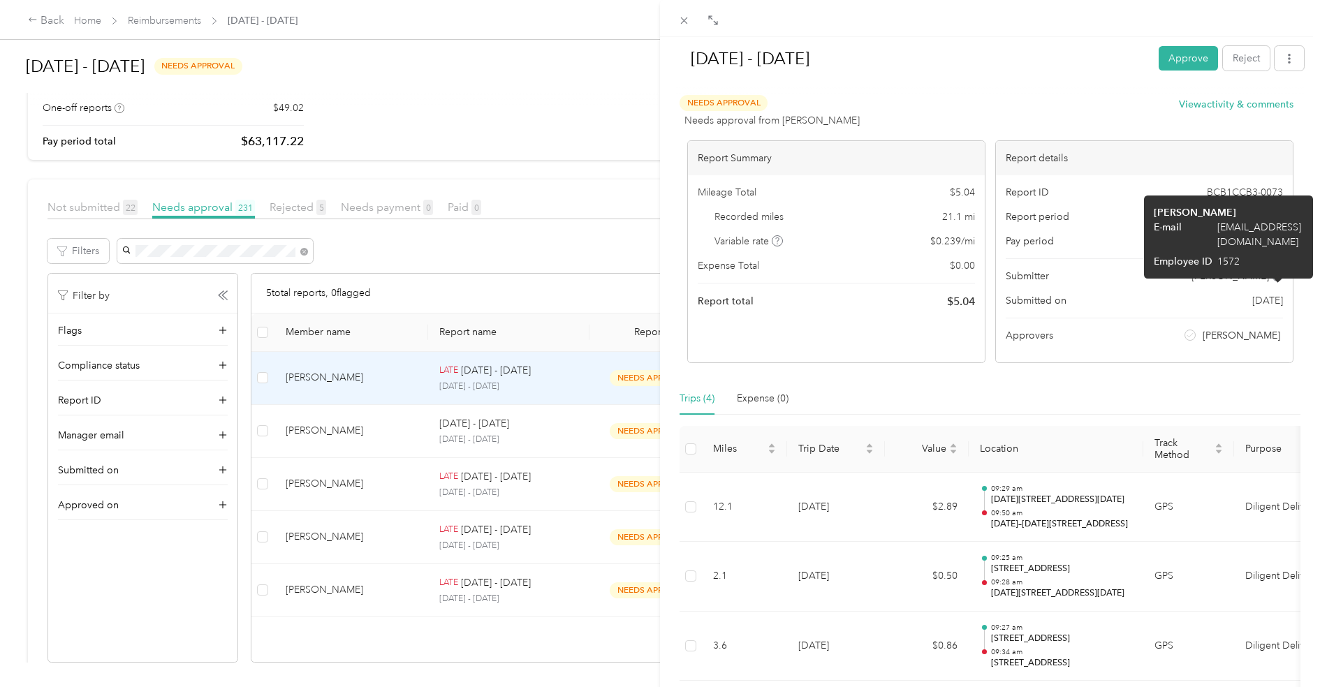
click at [1270, 228] on span "[EMAIL_ADDRESS][DOMAIN_NAME]" at bounding box center [1260, 234] width 86 height 29
copy span "[EMAIL_ADDRESS][DOMAIN_NAME]"
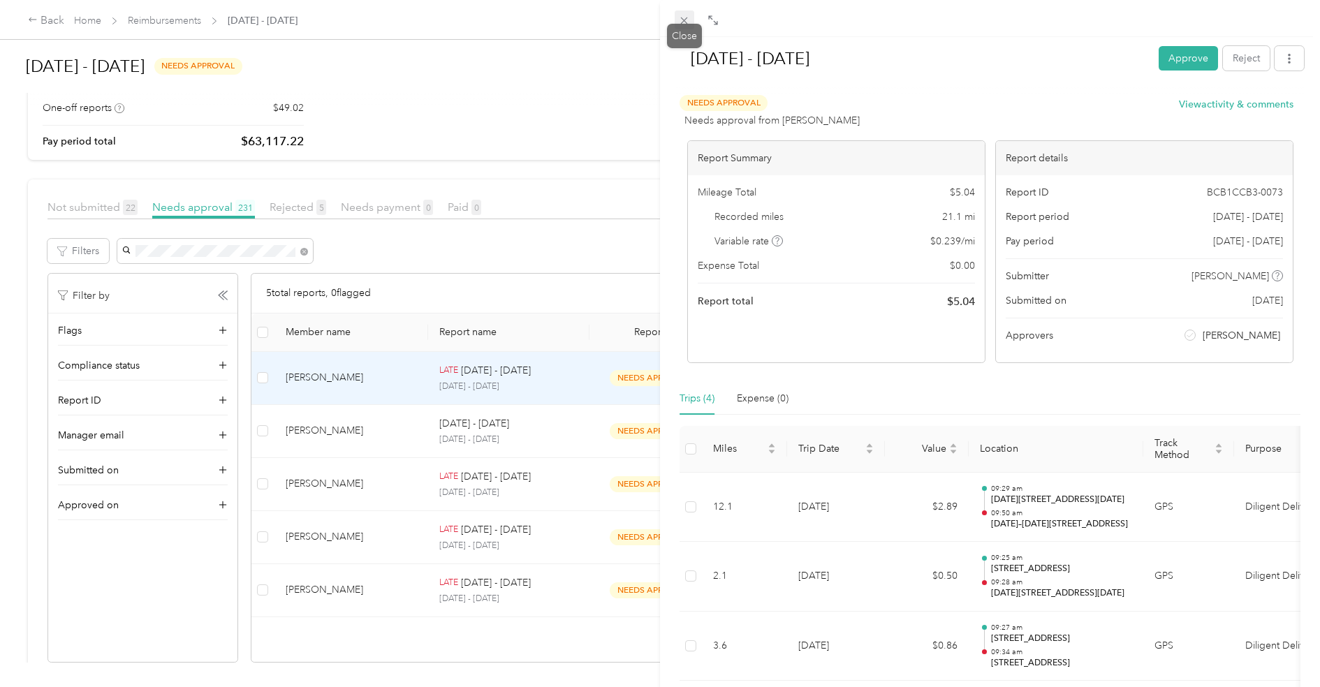
click at [677, 18] on span at bounding box center [685, 20] width 20 height 20
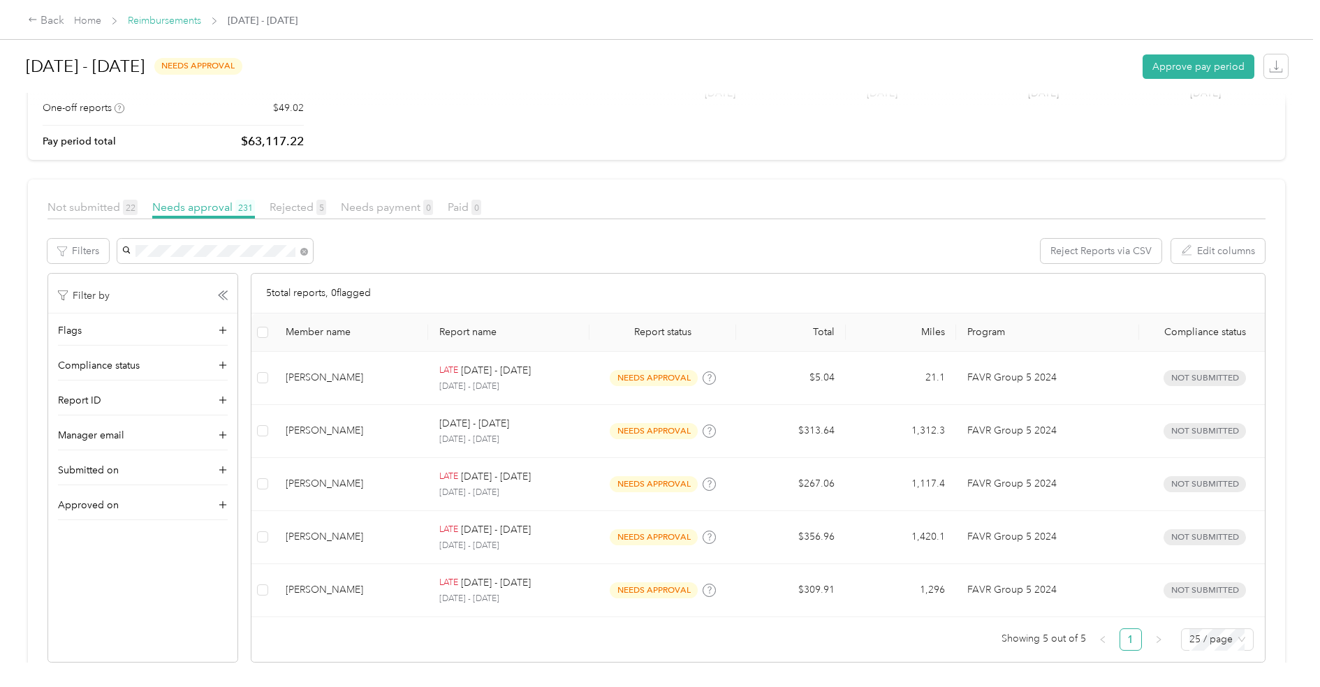
click at [154, 22] on link "Reimbursements" at bounding box center [164, 21] width 73 height 12
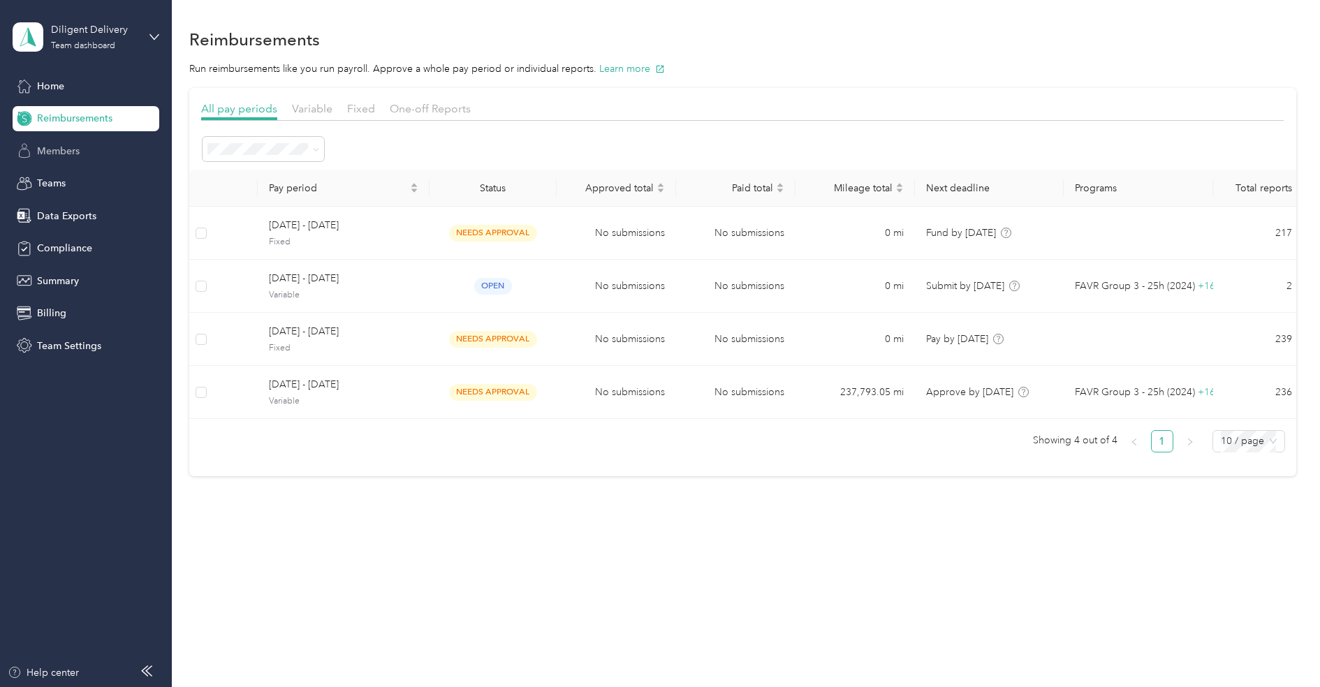
click at [89, 156] on div "Members" at bounding box center [86, 150] width 147 height 25
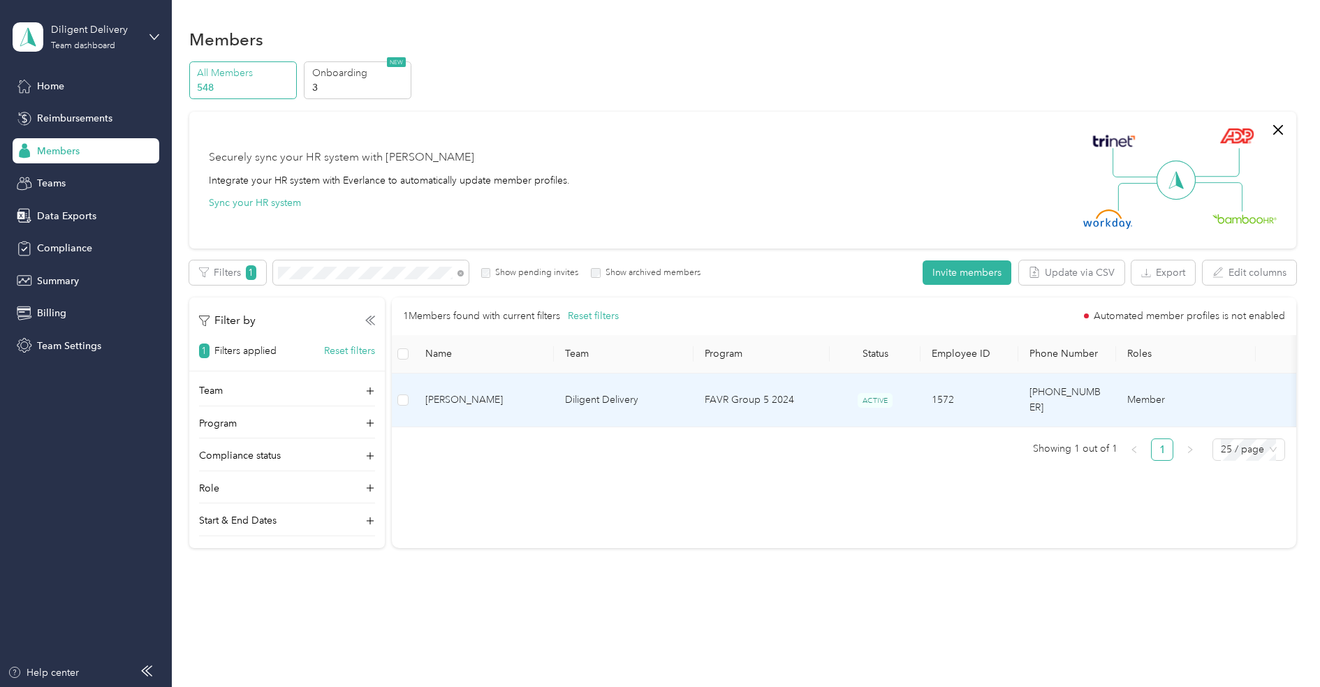
click at [501, 392] on span "[PERSON_NAME]" at bounding box center [483, 399] width 117 height 15
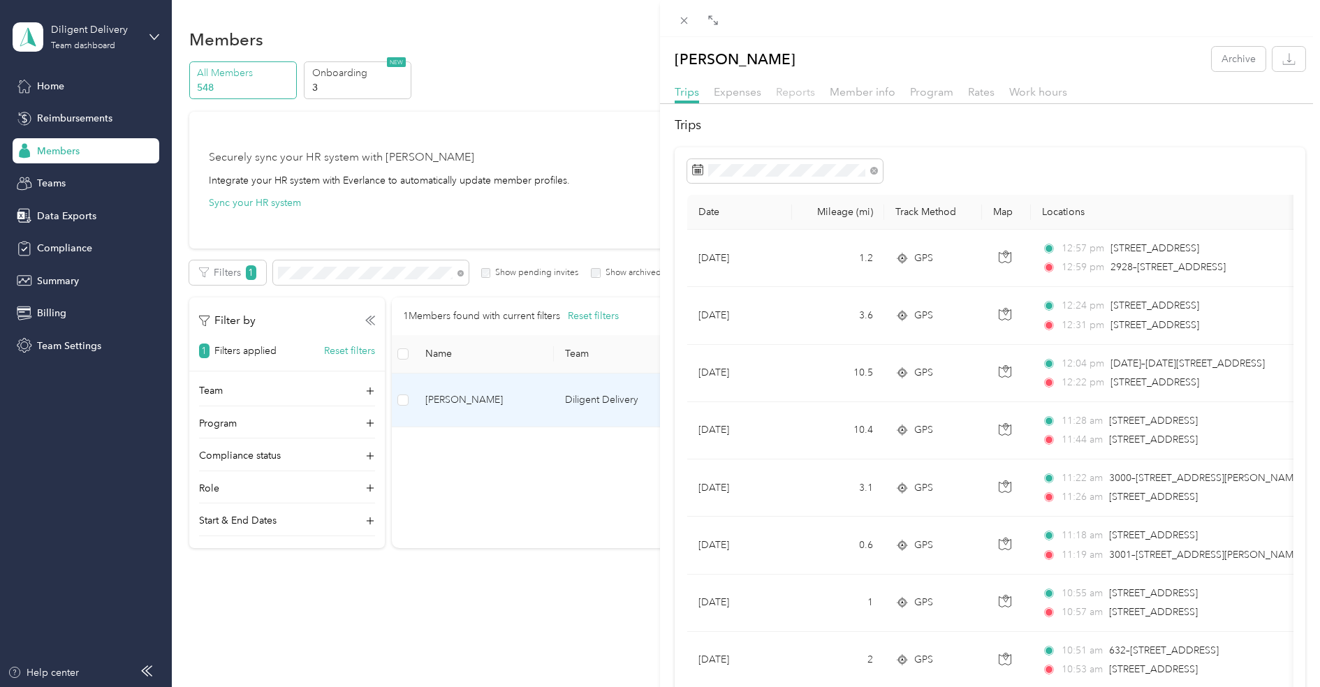
click at [784, 90] on span "Reports" at bounding box center [795, 91] width 39 height 13
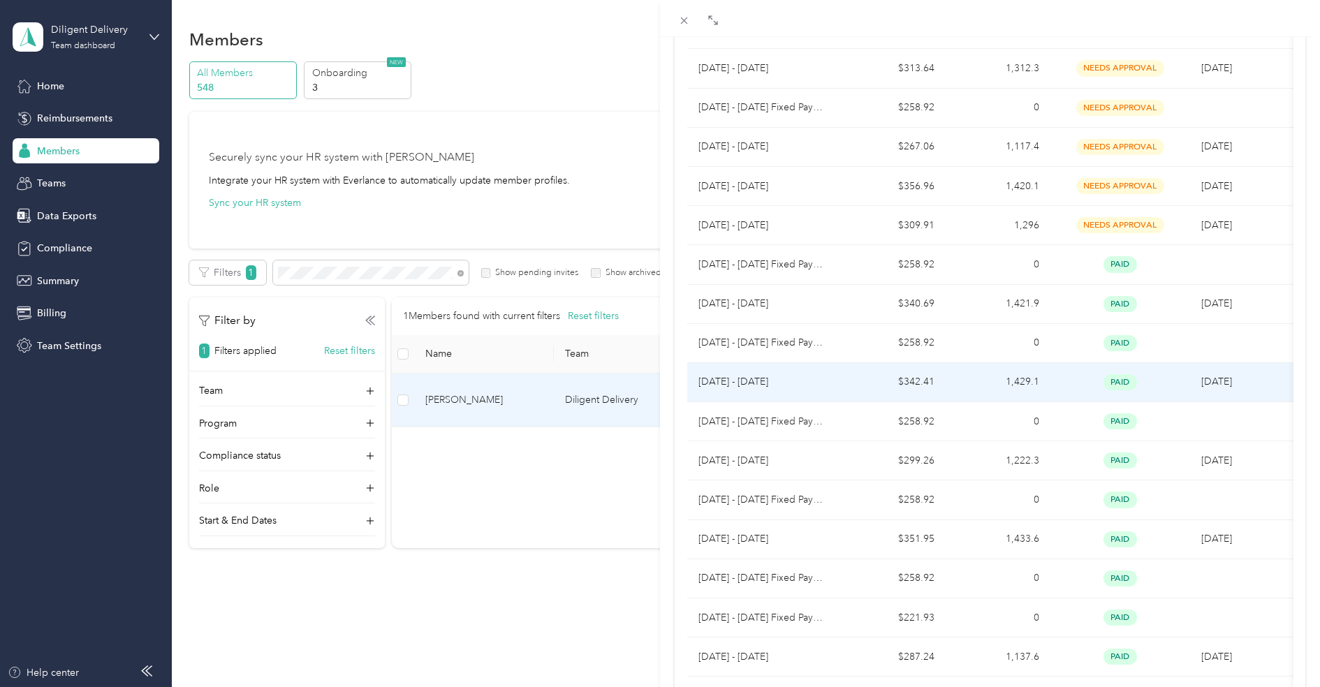
scroll to position [646, 0]
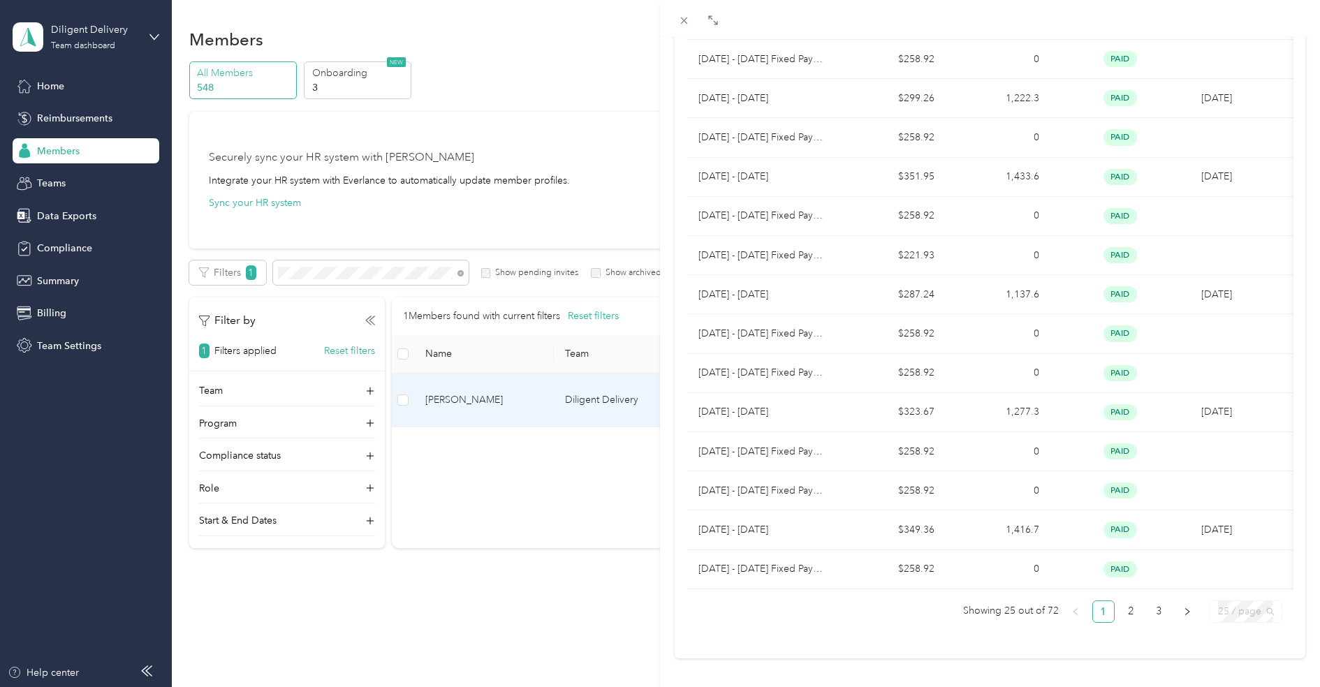
click at [1245, 603] on span "25 / page" at bounding box center [1246, 611] width 56 height 21
click at [1247, 576] on div "100 / page" at bounding box center [1245, 583] width 49 height 15
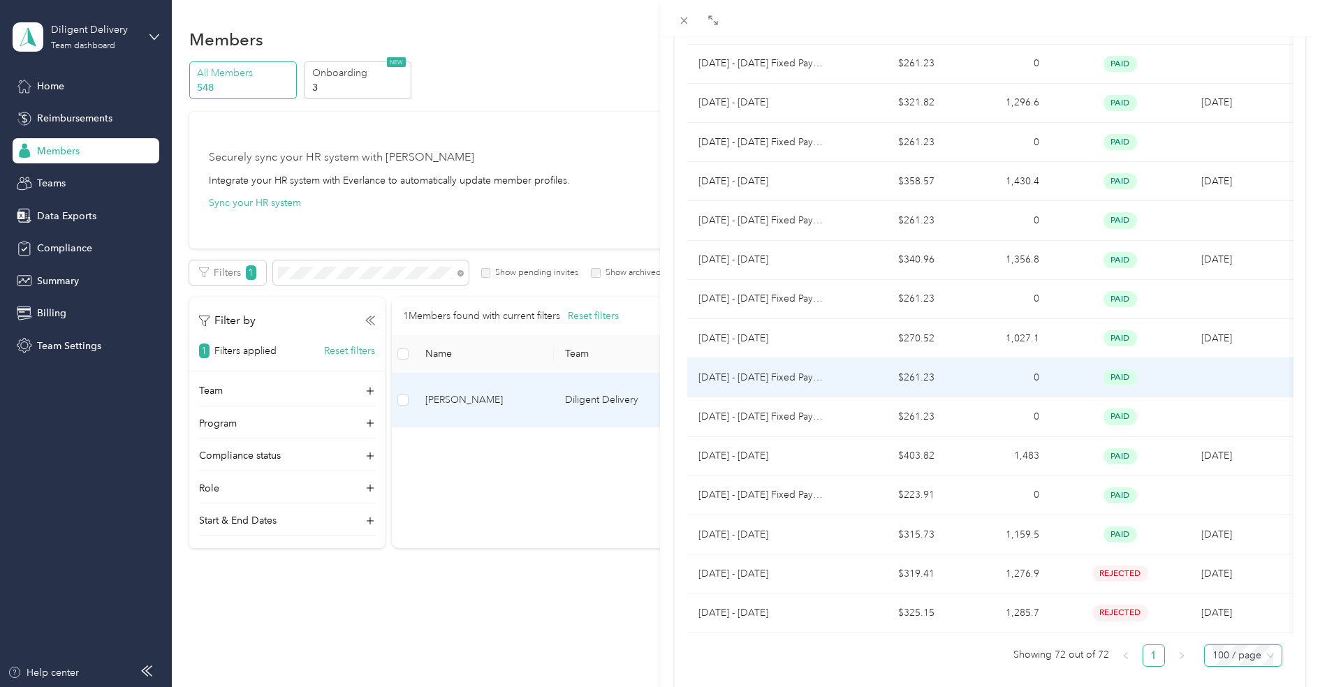
scroll to position [2478, 0]
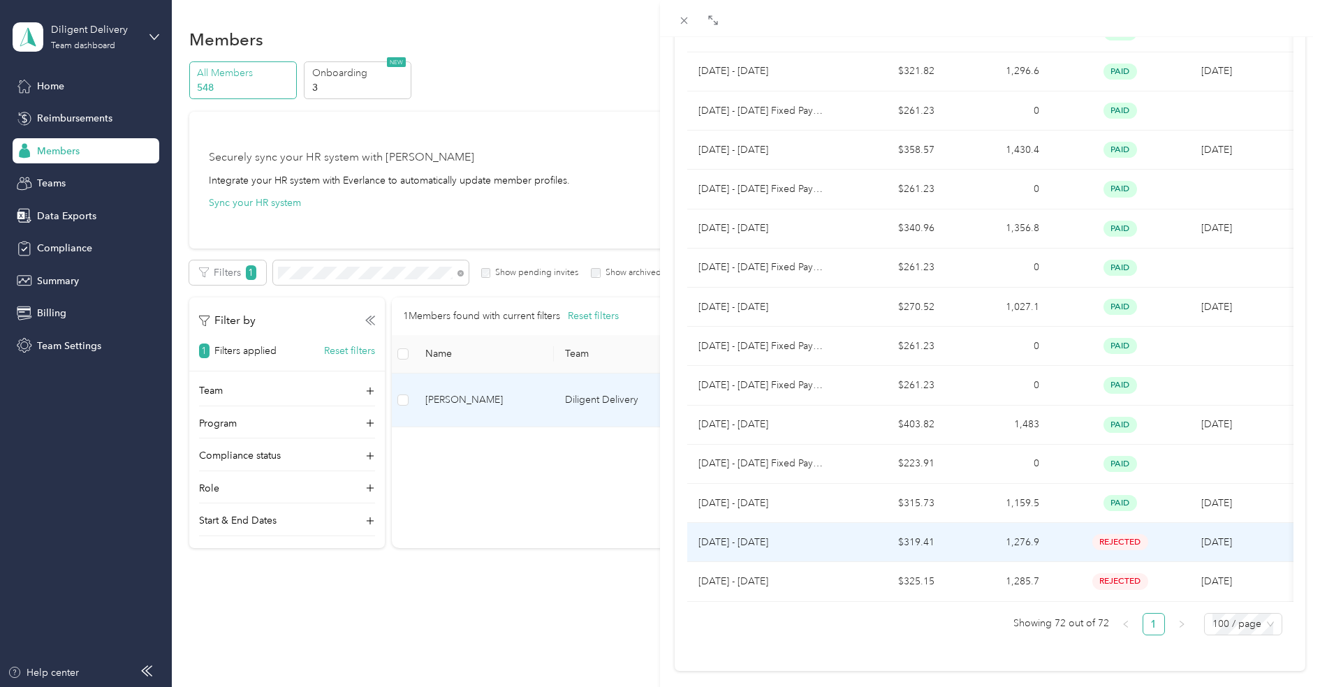
click at [788, 535] on p "[DATE] - [DATE]" at bounding box center [763, 542] width 131 height 15
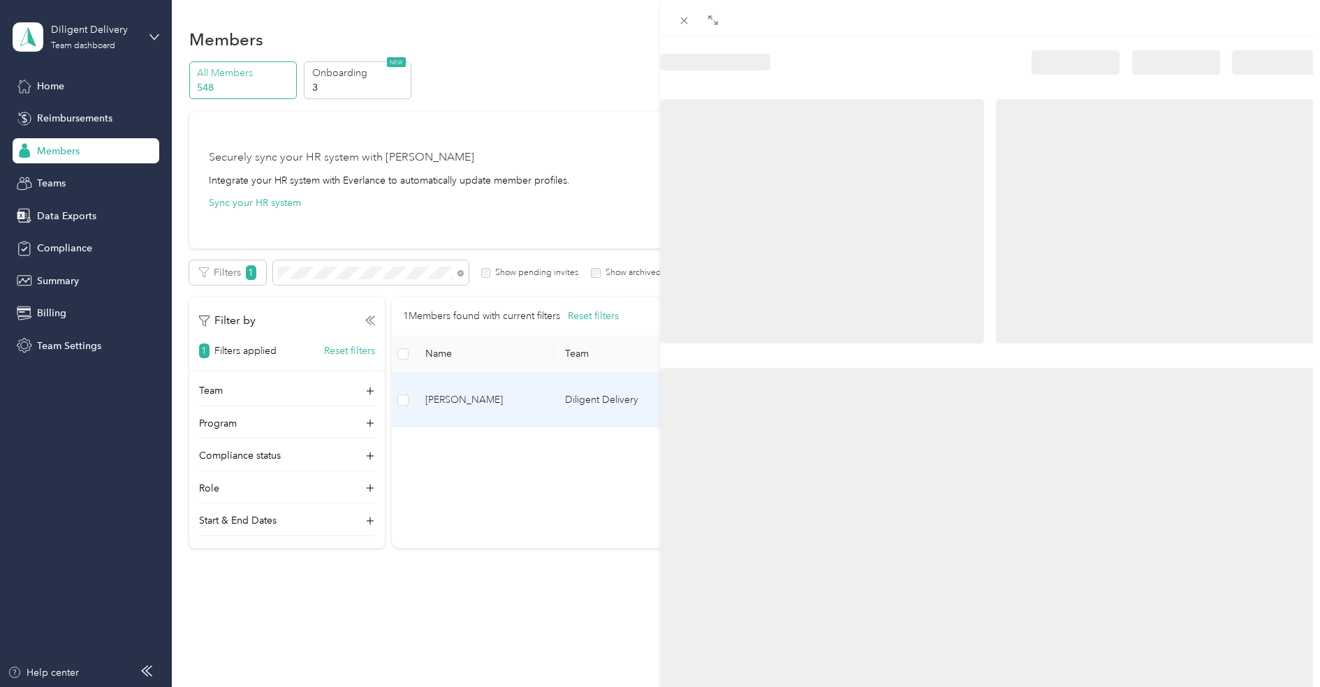
scroll to position [0, 0]
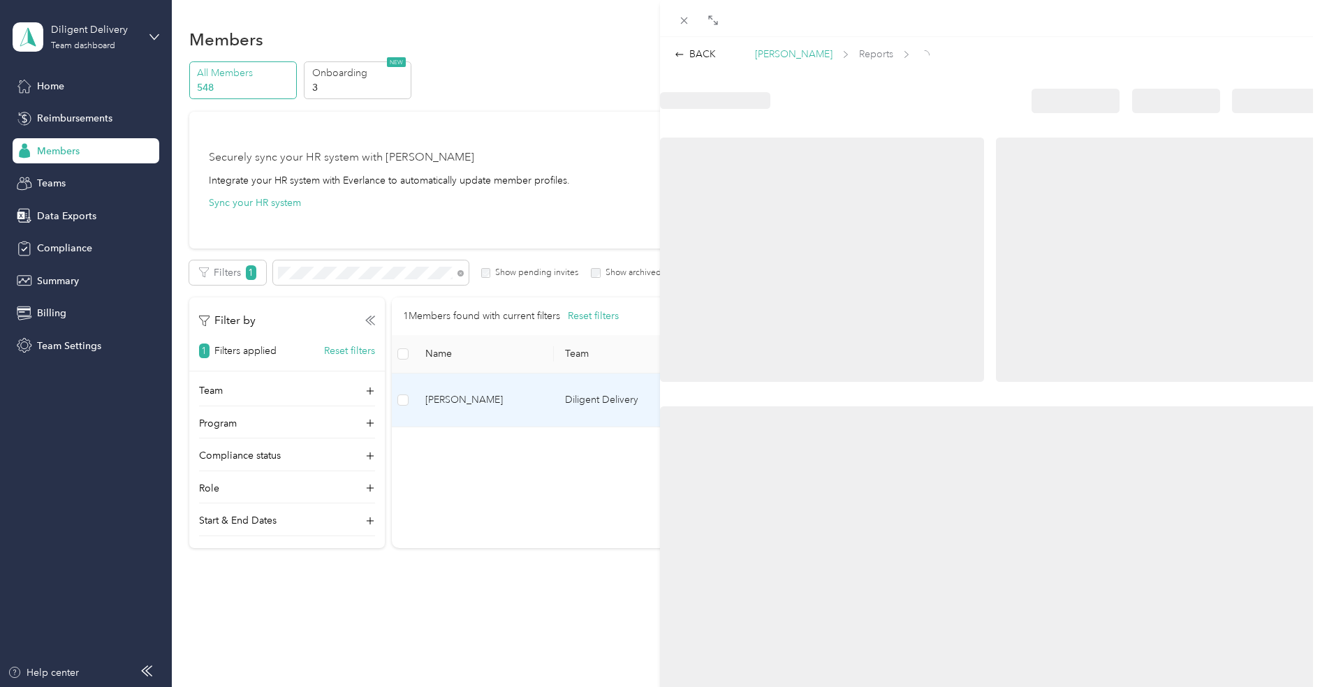
click at [796, 57] on span "[PERSON_NAME]" at bounding box center [794, 54] width 78 height 15
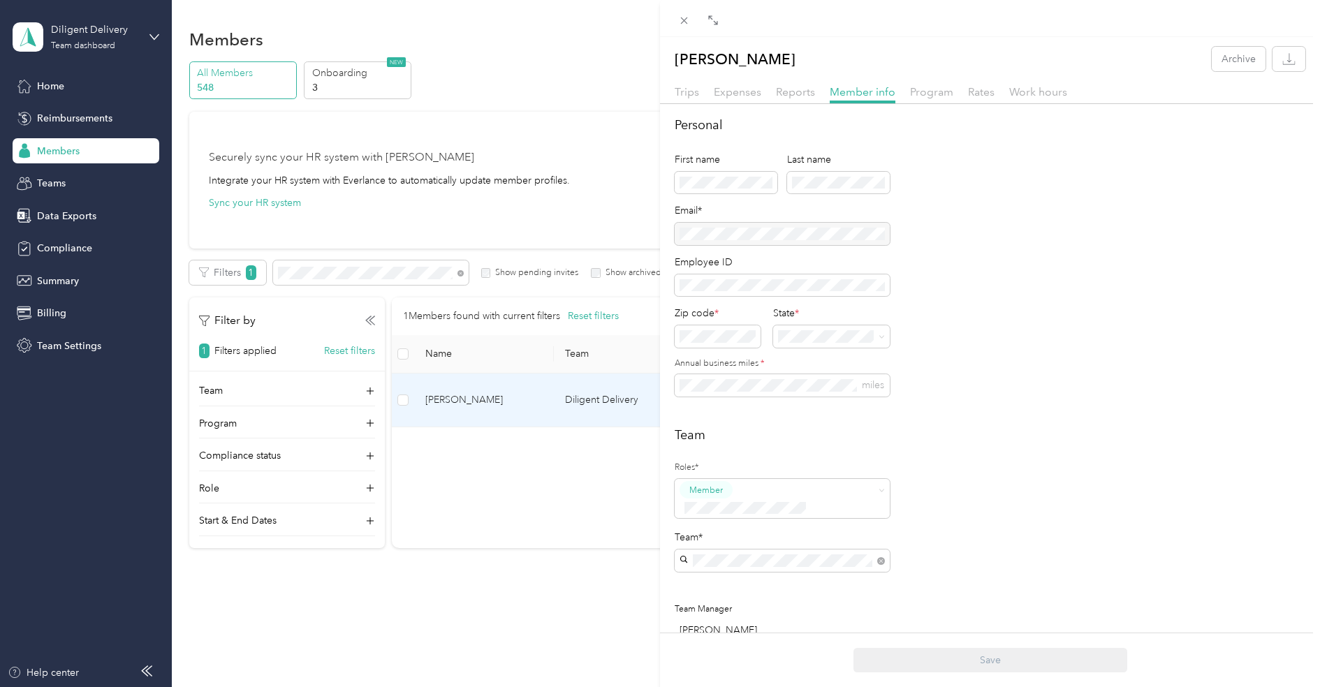
click at [767, 91] on div "Trips Expenses Reports Member info Program Rates Work hours" at bounding box center [990, 94] width 660 height 20
click at [777, 91] on span "Reports" at bounding box center [795, 91] width 39 height 13
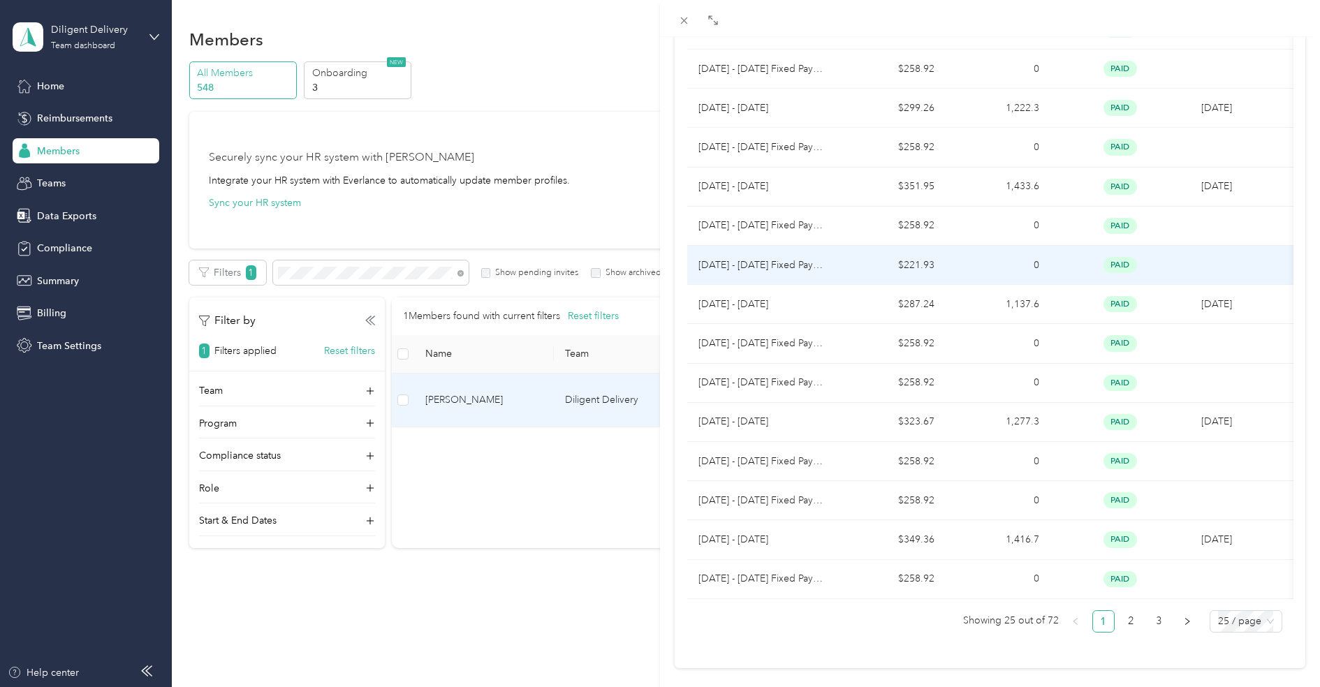
scroll to position [638, 0]
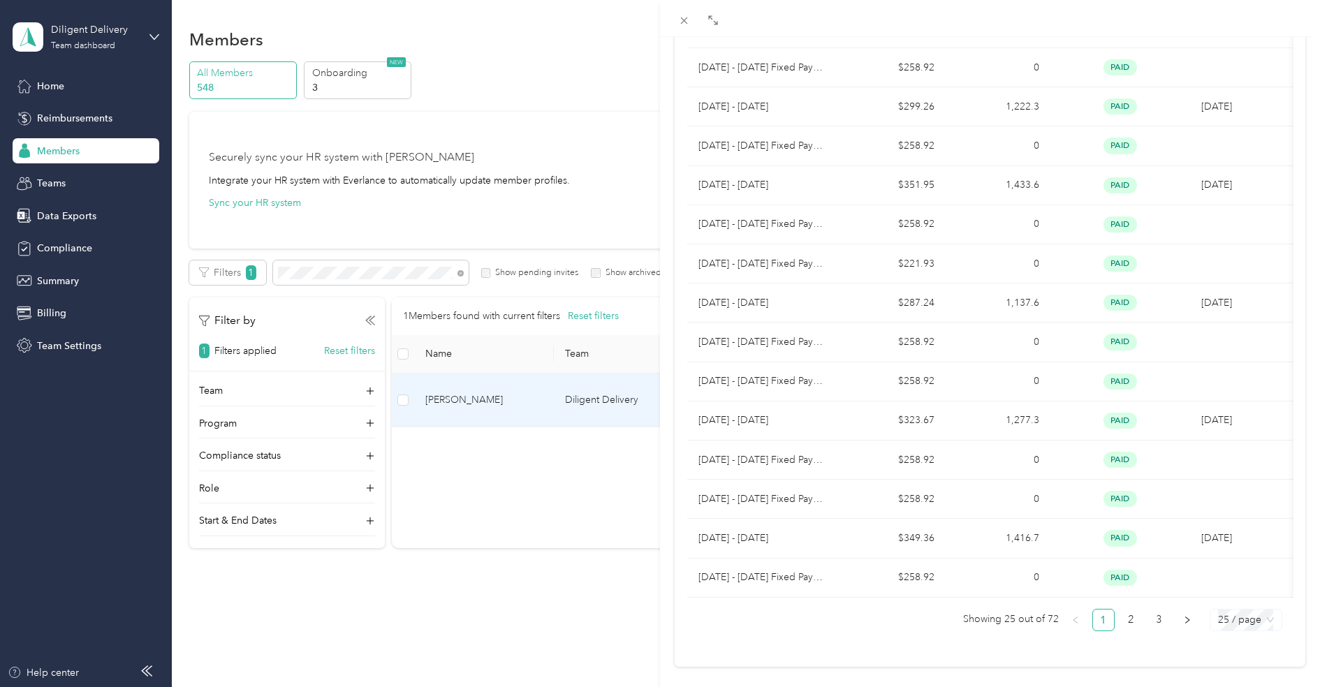
click at [1238, 615] on span "25 / page" at bounding box center [1246, 620] width 56 height 21
click at [1239, 585] on div "100 / page" at bounding box center [1245, 592] width 49 height 15
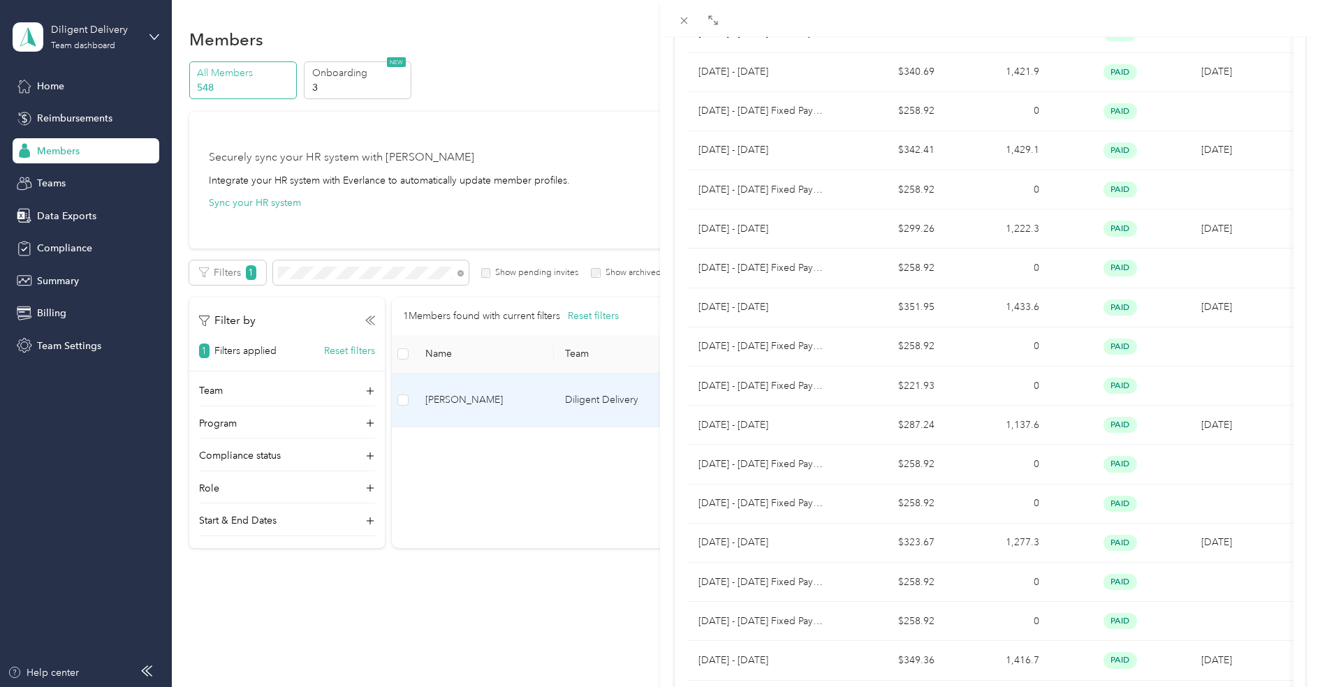
scroll to position [2386, 0]
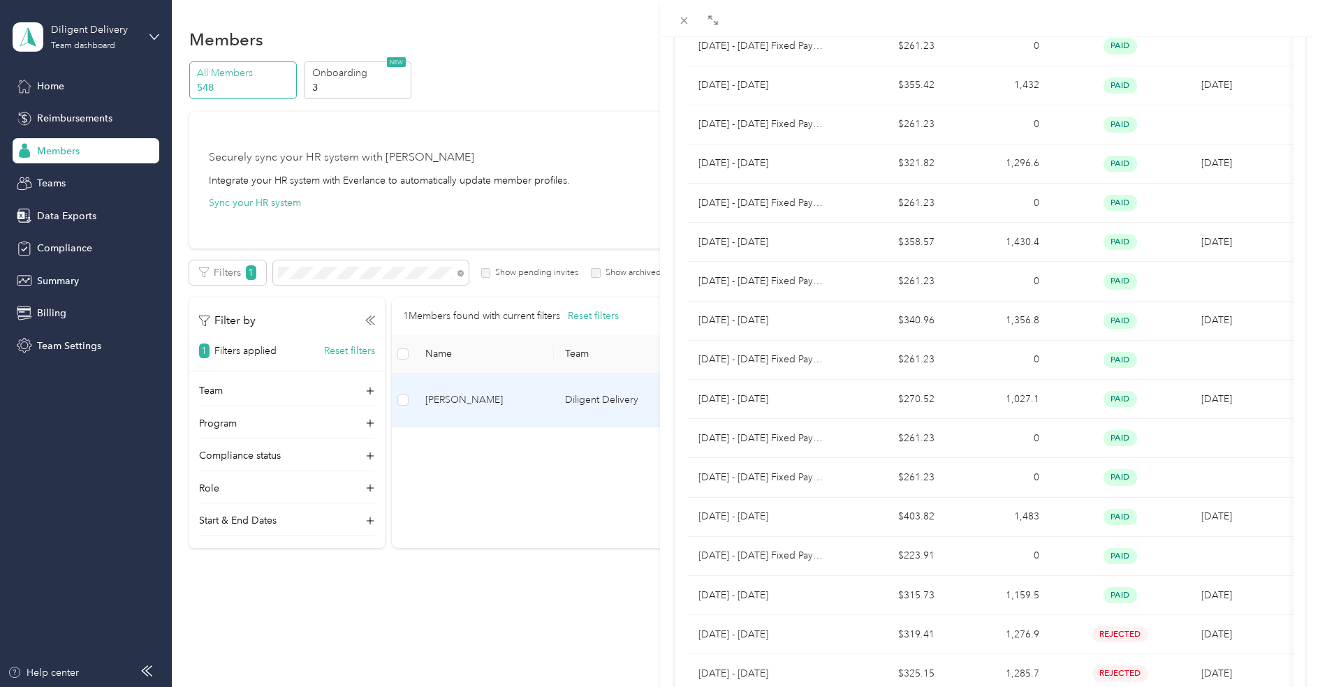
click at [129, 49] on div "[PERSON_NAME] Archive Trips Expenses Reports Member info Program Rates Work hou…" at bounding box center [660, 343] width 1320 height 687
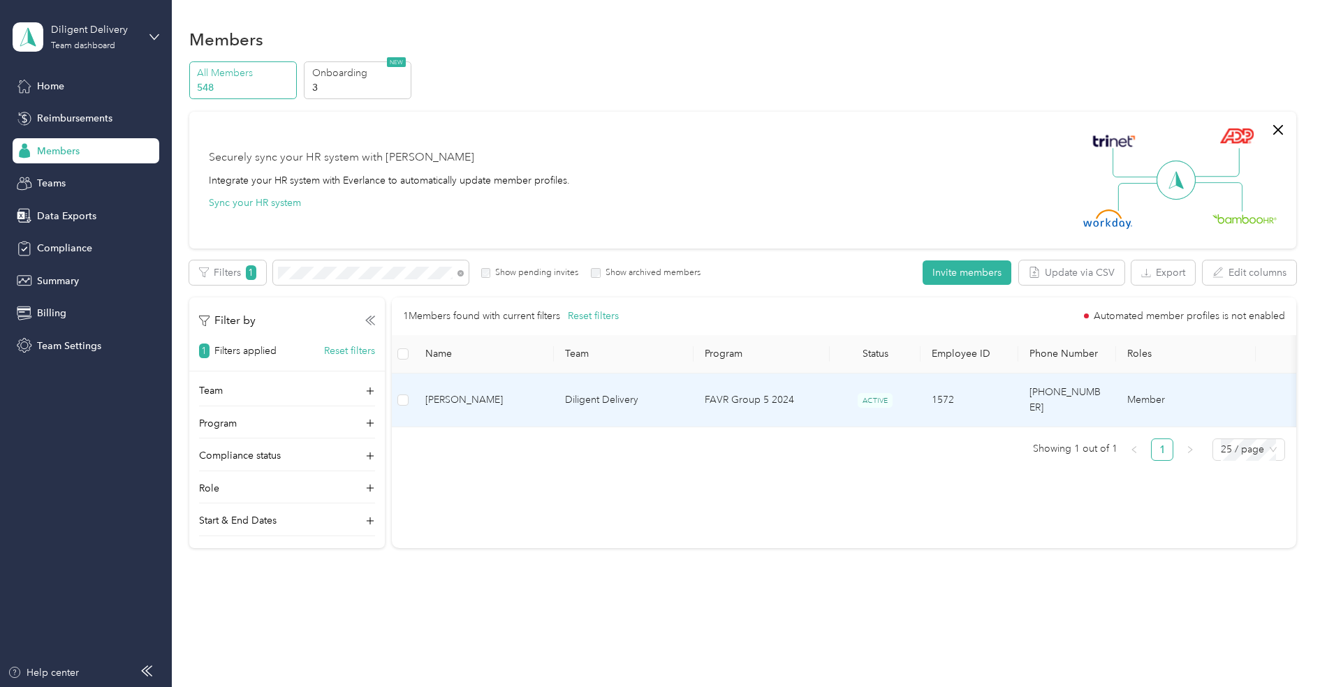
scroll to position [7, 0]
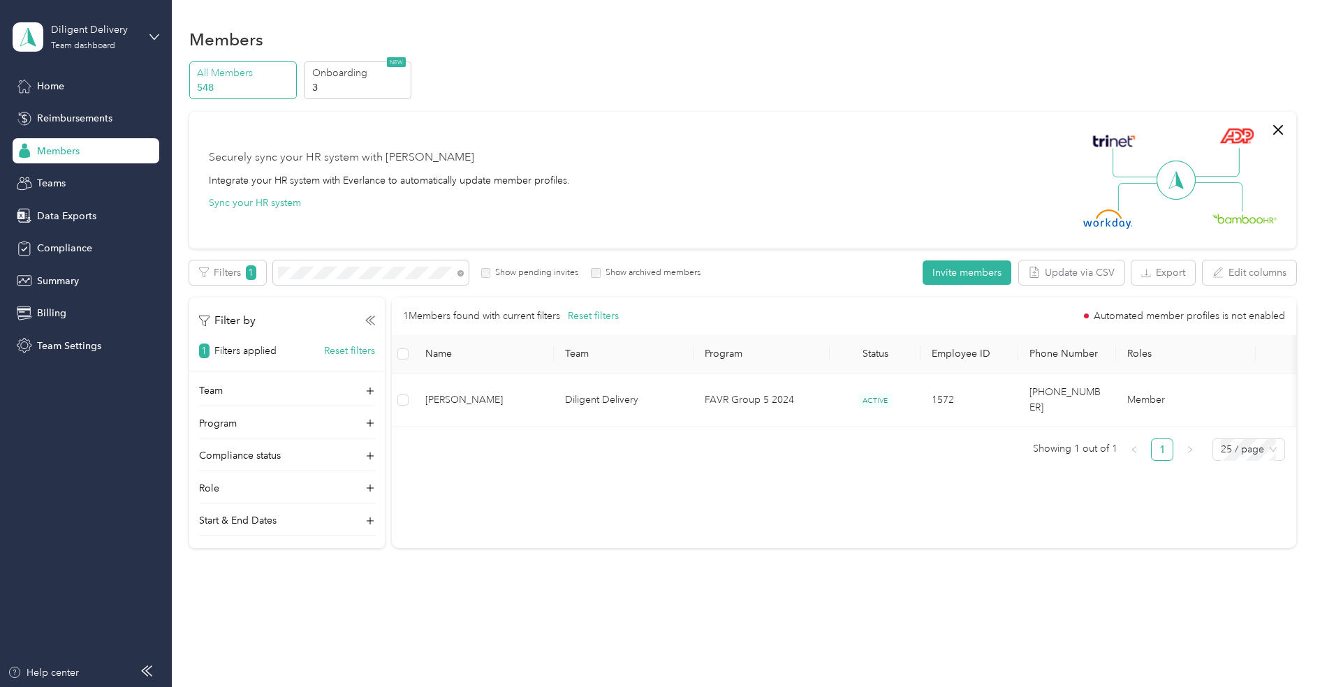
click at [94, 38] on div at bounding box center [660, 343] width 1320 height 687
click at [87, 46] on div "Team dashboard" at bounding box center [83, 46] width 64 height 8
click at [70, 180] on div "Log out" at bounding box center [52, 177] width 54 height 15
